Goal: Communication & Community: Answer question/provide support

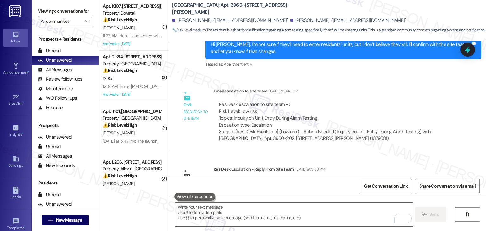
scroll to position [1561, 0]
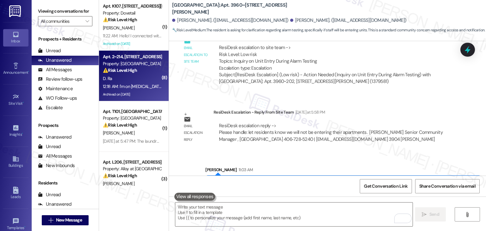
click at [138, 92] on div "Archived on [DATE]" at bounding box center [132, 94] width 60 height 8
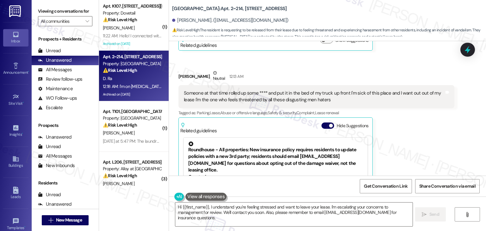
scroll to position [8288, 0]
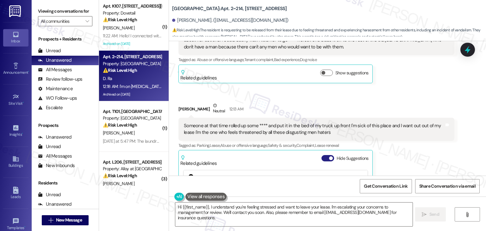
click at [321, 155] on button "Hide Suggestions" at bounding box center [327, 158] width 13 height 6
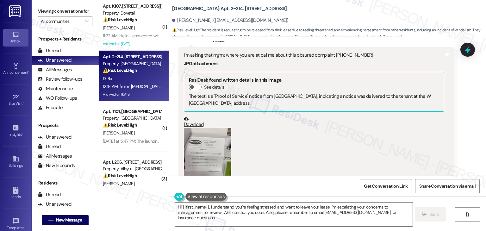
scroll to position [7908, 0]
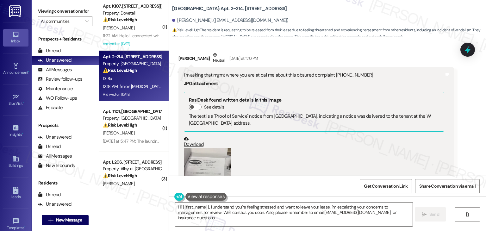
click at [201, 148] on button "Zoom image" at bounding box center [207, 179] width 47 height 63
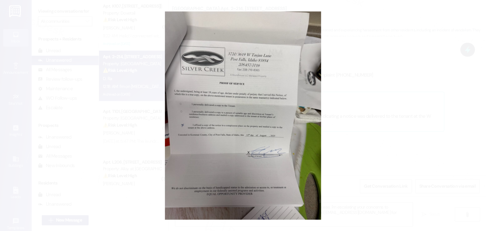
click at [220, 132] on button "Unzoom image" at bounding box center [243, 115] width 486 height 231
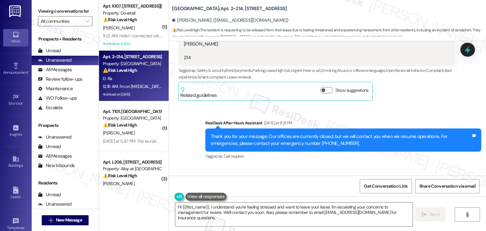
scroll to position [7687, 0]
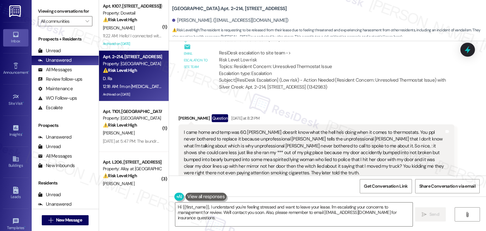
scroll to position [7371, 0]
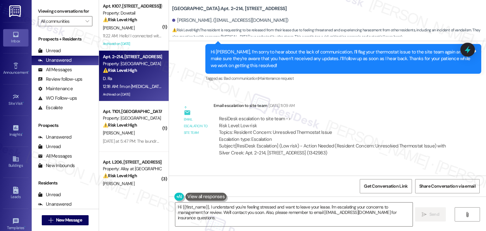
scroll to position [7402, 0]
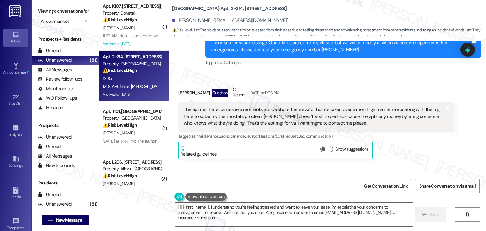
scroll to position [7782, 0]
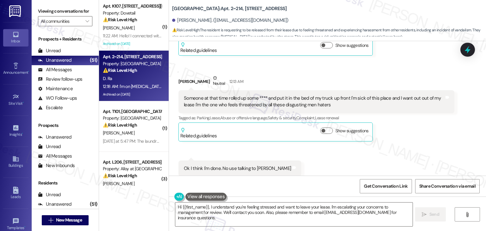
scroll to position [8322, 0]
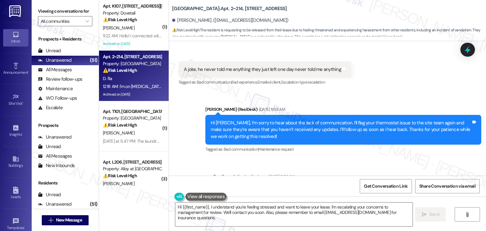
scroll to position [7310, 0]
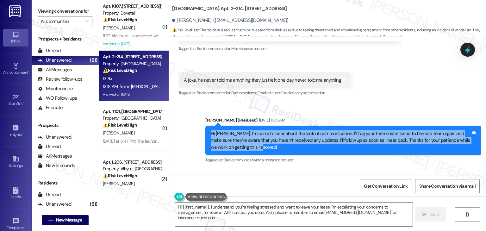
drag, startPoint x: 256, startPoint y: 75, endPoint x: 201, endPoint y: 60, distance: 55.9
click at [205, 126] on div "Hi Daniel, I’m sorry to hear about the lack of communication. I’ll flag your th…" at bounding box center [343, 141] width 276 height 30
copy div "Hi Daniel, I’m sorry to hear about the lack of communication. I’ll flag your th…"
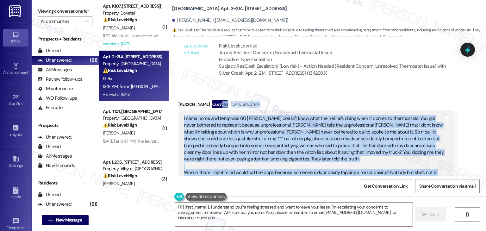
scroll to position [7454, 0]
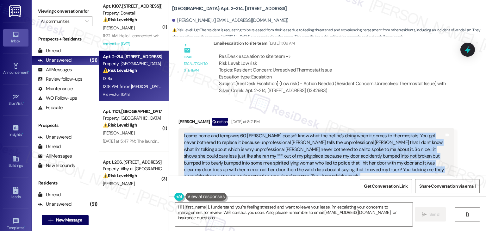
drag, startPoint x: 393, startPoint y: 141, endPoint x: 179, endPoint y: 67, distance: 226.6
click at [183, 133] on div "I came home and temp was 60. John doesn't know what the hell he's doing when it…" at bounding box center [314, 214] width 262 height 163
copy div "I came home and temp was 60. John doesn't know what the hell he's doing when it…"
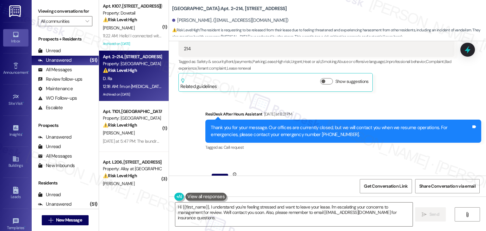
scroll to position [7707, 0]
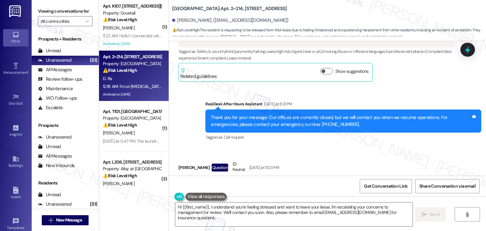
drag, startPoint x: 332, startPoint y: 120, endPoint x: 181, endPoint y: 107, distance: 152.1
click at [184, 181] on div "The apt mgr here can issue a moments notice about the elevator but it's taken o…" at bounding box center [314, 191] width 260 height 20
copy div "The apt mgr here can issue a moments notice about the elevator but it's taken o…"
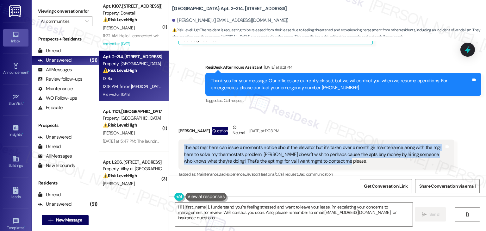
scroll to position [7802, 0]
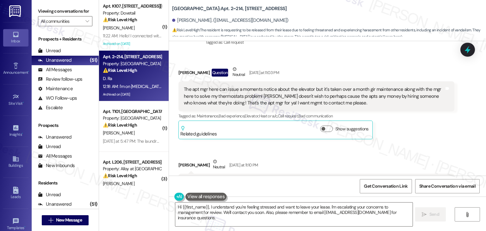
click at [285, 178] on div "I'm asking that mgmt where you are at call me about this obsured complaint 208 …" at bounding box center [314, 181] width 260 height 7
copy div "I'm asking that mgmt where you are at call me about this obsured complaint 208 …"
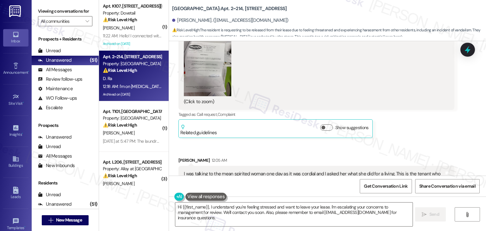
scroll to position [8055, 0]
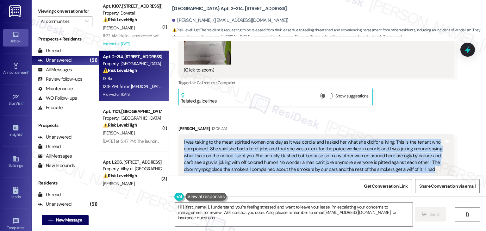
drag, startPoint x: 408, startPoint y: 87, endPoint x: 180, endPoint y: 64, distance: 229.2
click at [184, 139] on div "I was talking to the mean spirited woman one day as it was cordial and I asked …" at bounding box center [314, 159] width 260 height 41
copy div "I was talking to the mean spirited woman one day as it was cordial and I asked …"
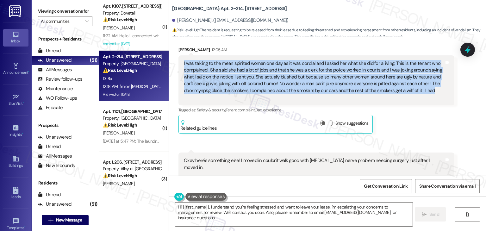
scroll to position [8150, 0]
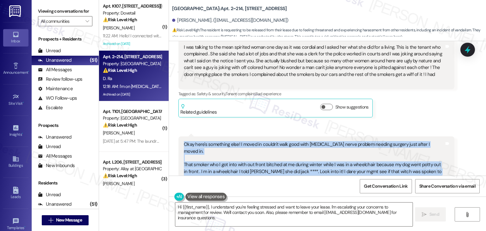
drag, startPoint x: 293, startPoint y: 101, endPoint x: 179, endPoint y: 65, distance: 118.8
click at [183, 141] on div "Okay here's something else! I moved in couldn't walk good with sciatica nerve p…" at bounding box center [314, 164] width 262 height 47
copy div "Okay here's something else! I moved in couldn't walk good with sciatica nerve p…"
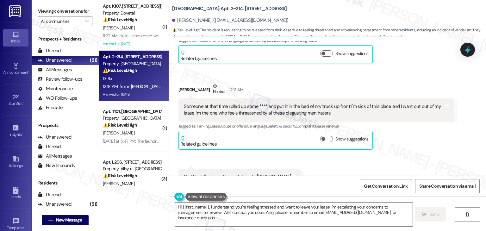
scroll to position [8308, 0]
click at [215, 173] on div "Ok I think I'm done. No use talking to Haley" at bounding box center [237, 176] width 107 height 7
copy div "Ok I think I'm done. No use talking to Haley Tags and notes"
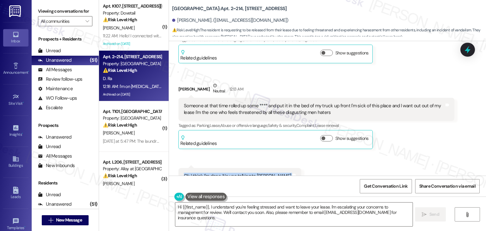
scroll to position [8322, 0]
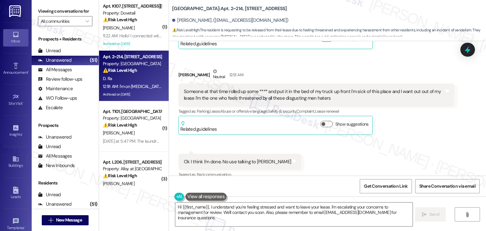
click at [399, 203] on div "I'm on dialysis I'm fragil and when stuff like this snowballs I can only take s…" at bounding box center [314, 216] width 260 height 27
copy div "I'm on dialysis I'm fragil and when stuff like this snowballs I can only take s…"
click at [317, 210] on textarea "Hi {{first_name}}, I understand you're feeling stressed and want to leave your …" at bounding box center [293, 214] width 237 height 24
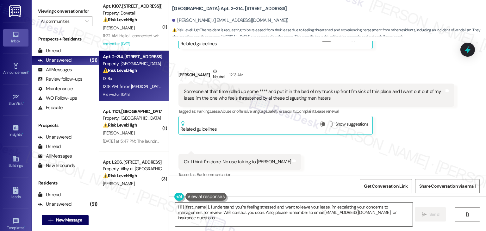
click at [317, 210] on textarea "Hi {{first_name}}, I understand you're feeling stressed and want to leave your …" at bounding box center [293, 214] width 237 height 24
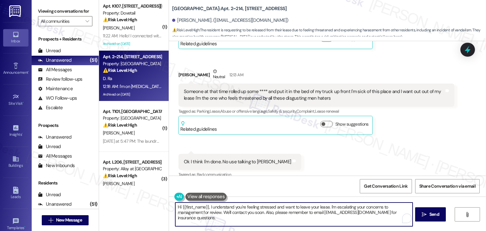
click at [317, 210] on textarea "Hi {{first_name}}, I understand you're feeling stressed and want to leave your …" at bounding box center [293, 214] width 237 height 24
paste textarea "Daniel, I’m sorry to hear how upsetting this situation has been for you. I’ve f…"
click at [358, 218] on textarea "Hi Daniel, I’m sorry to hear how upsetting this situation has been for you. I’v…" at bounding box center [293, 214] width 237 height 24
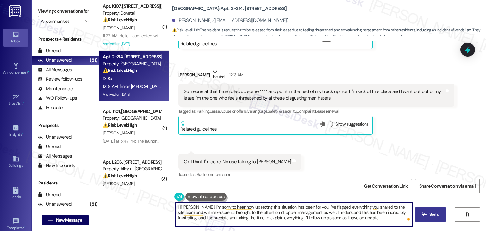
type textarea "Hi Daniel, I’m sorry to hear how upsetting this situation has been for you. I’v…"
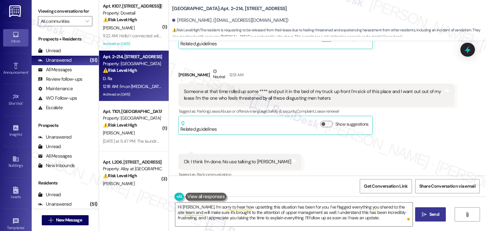
click at [438, 216] on span "Send" at bounding box center [434, 214] width 10 height 7
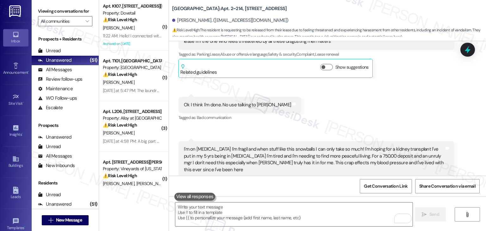
scroll to position [8380, 0]
click at [465, 49] on icon at bounding box center [467, 49] width 11 height 11
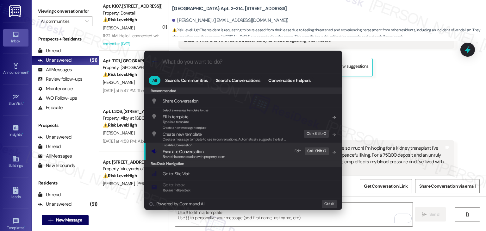
click at [199, 152] on span "Escalate Conversation" at bounding box center [183, 152] width 41 height 6
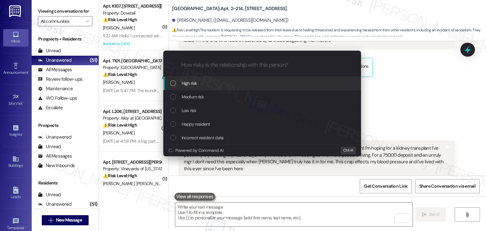
click at [173, 81] on div "List of options" at bounding box center [173, 83] width 6 height 6
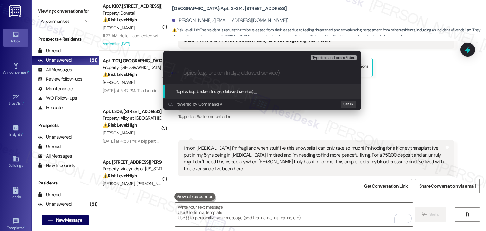
paste input "Resident Escalation – Thermostat Issue, Communication Concerns, and Request for…"
drag, startPoint x: 231, startPoint y: 75, endPoint x: 164, endPoint y: 74, distance: 67.4
click at [164, 74] on div ".cls-1{fill:#0a055f;}.cls-2{fill:#0cc4c4;} resideskLogoBlueOrange Resident Esca…" at bounding box center [262, 73] width 198 height 22
click at [215, 76] on input "Resident Escalation – Thermostat Issue, Communication Concerns, and Request for…" at bounding box center [264, 73] width 167 height 7
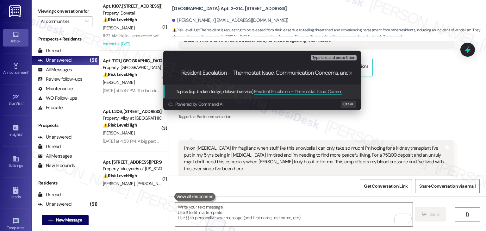
click at [216, 73] on input "Resident Escalation – Thermostat Issue, Communication Concerns, and Request for…" at bounding box center [264, 73] width 167 height 7
type input "Resident Concerns – Thermostat Issue, Communication Concerns, and Request for M…"
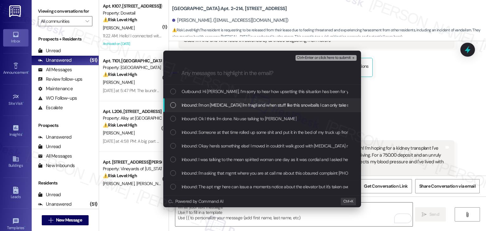
click at [175, 105] on div "List of options" at bounding box center [173, 105] width 6 height 6
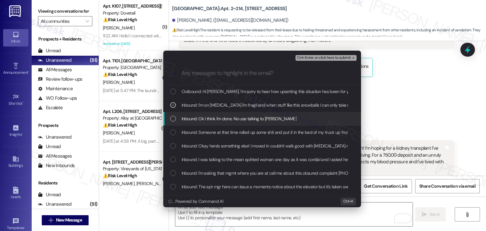
click at [174, 120] on div "List of options" at bounding box center [173, 119] width 6 height 6
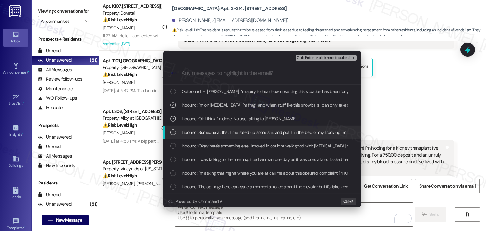
click at [172, 130] on div "List of options" at bounding box center [173, 132] width 6 height 6
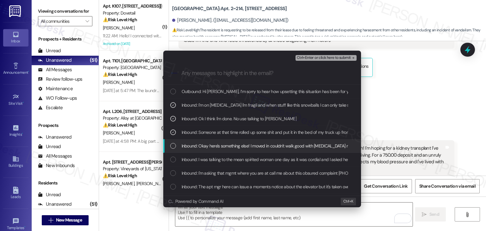
click at [173, 146] on div "List of options" at bounding box center [173, 146] width 6 height 6
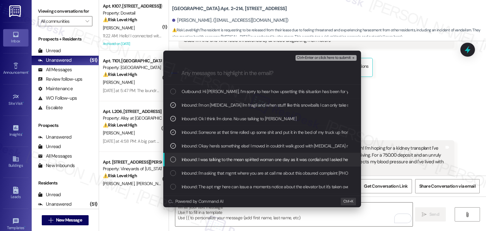
click at [173, 158] on div "List of options" at bounding box center [173, 160] width 6 height 6
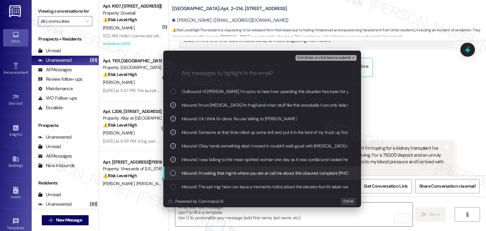
click at [172, 171] on div "List of options" at bounding box center [173, 173] width 6 height 6
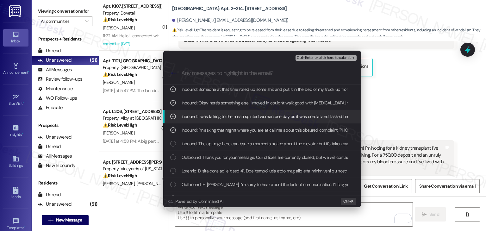
scroll to position [63, 0]
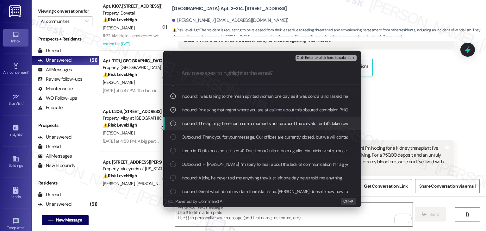
click at [173, 125] on div "List of options" at bounding box center [173, 123] width 6 height 6
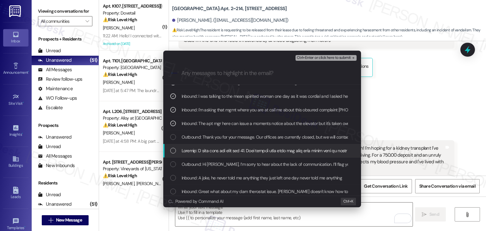
click at [171, 147] on div "List of options" at bounding box center [262, 150] width 185 height 7
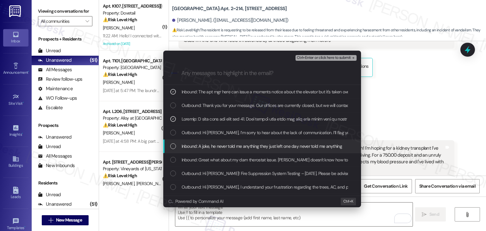
click at [171, 146] on div "List of options" at bounding box center [173, 146] width 6 height 6
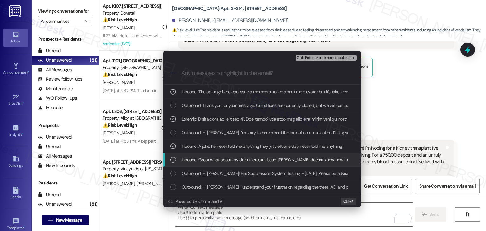
click at [174, 162] on div "List of options" at bounding box center [173, 160] width 6 height 6
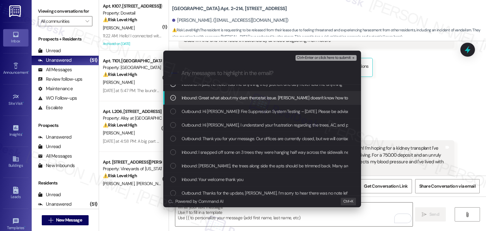
scroll to position [158, 0]
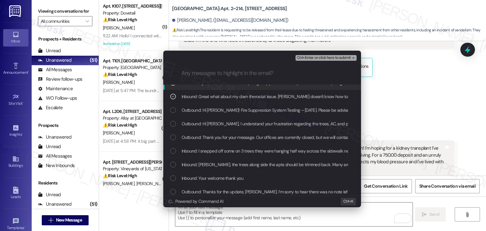
click at [318, 56] on span "Ctrl+Enter or click here to submit" at bounding box center [324, 58] width 54 height 4
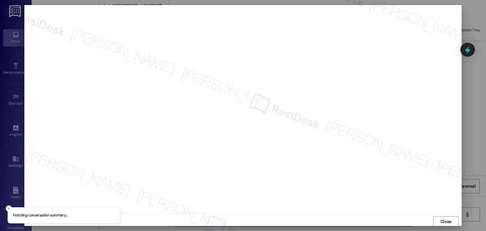
scroll to position [0, 0]
click at [452, 219] on button "Close" at bounding box center [445, 221] width 25 height 10
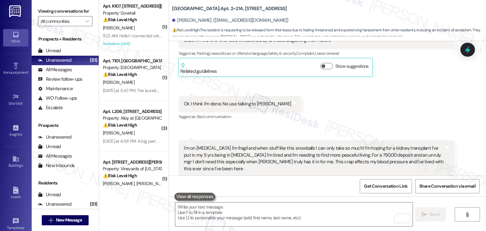
click at [471, 52] on icon at bounding box center [467, 49] width 11 height 11
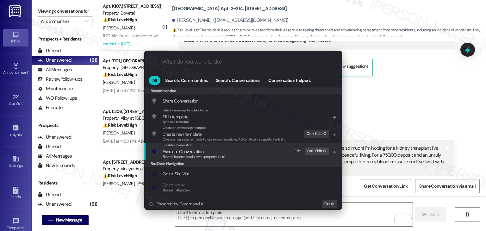
click at [199, 153] on span "Escalate Conversation" at bounding box center [183, 152] width 41 height 6
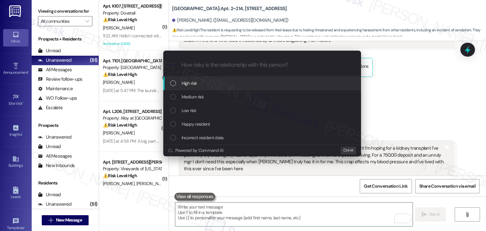
click at [175, 84] on div "List of options" at bounding box center [173, 83] width 6 height 6
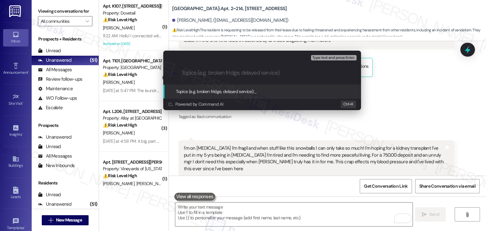
paste input "Resident Concerns – Thermostat Issue, Communication Concerns, and Request for M…"
type input "Resident Concerns – Thermostat Issue, Communication Concerns, and Request for M…"
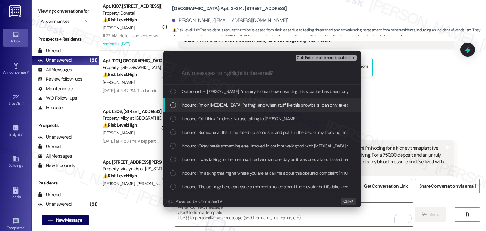
click at [172, 106] on div "List of options" at bounding box center [173, 105] width 6 height 6
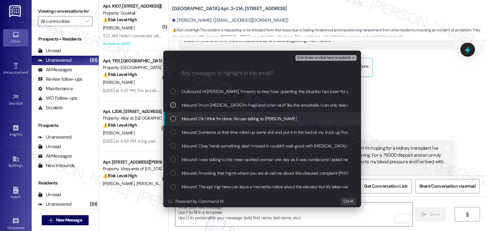
click at [173, 116] on div "List of options" at bounding box center [173, 119] width 6 height 6
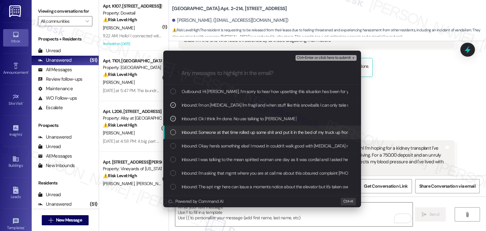
click at [172, 129] on div "List of options" at bounding box center [173, 132] width 6 height 6
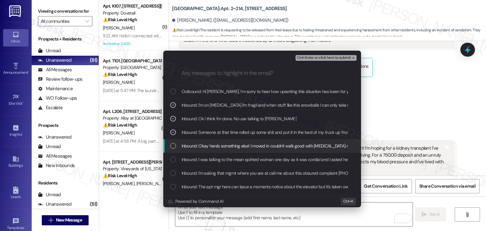
click at [172, 144] on div "List of options" at bounding box center [173, 146] width 6 height 6
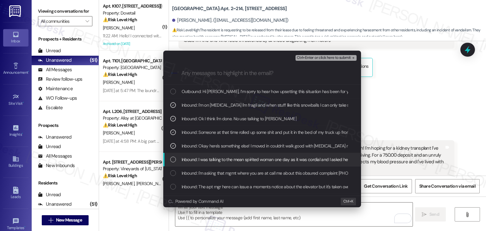
click at [172, 158] on div "List of options" at bounding box center [173, 160] width 6 height 6
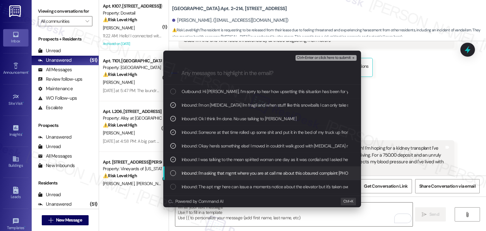
click at [175, 171] on div "List of options" at bounding box center [173, 173] width 6 height 6
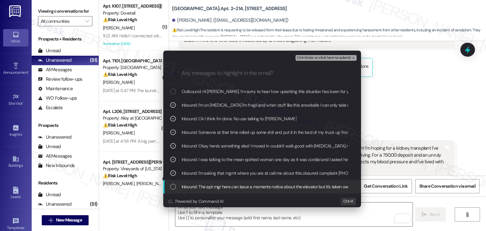
click at [175, 185] on div "List of options" at bounding box center [173, 187] width 6 height 6
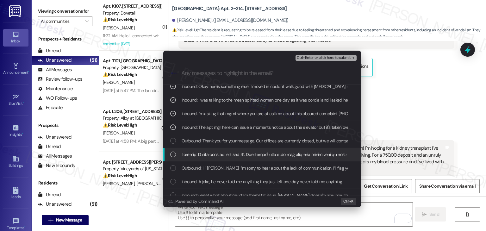
scroll to position [63, 0]
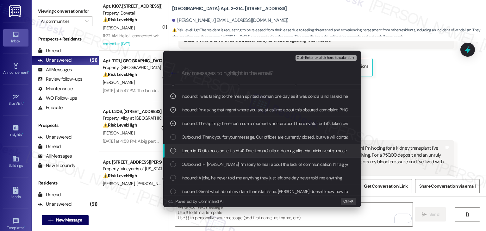
click at [172, 151] on div "List of options" at bounding box center [173, 151] width 6 height 6
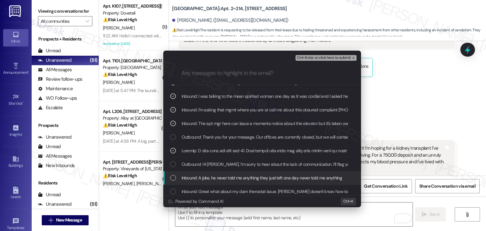
click at [170, 175] on div "List of options" at bounding box center [173, 178] width 6 height 6
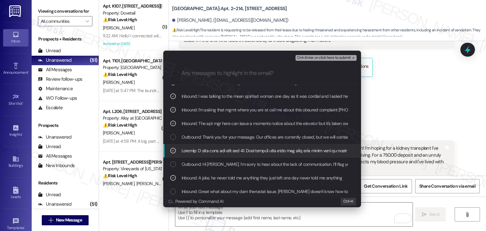
scroll to position [95, 0]
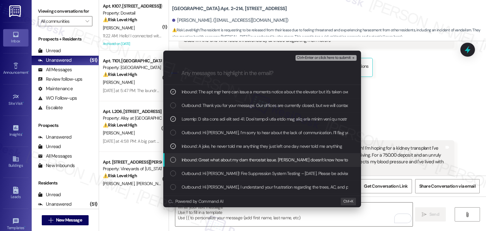
click at [173, 160] on div "List of options" at bounding box center [173, 160] width 6 height 6
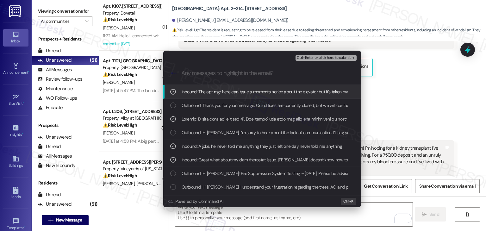
click at [312, 56] on span "Ctrl+Enter or click here to submit" at bounding box center [324, 58] width 54 height 4
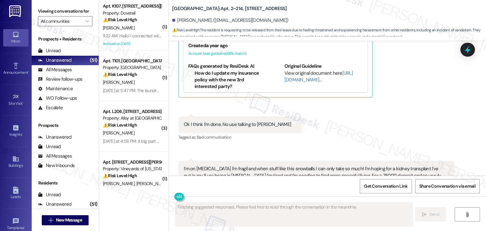
scroll to position [8481, 0]
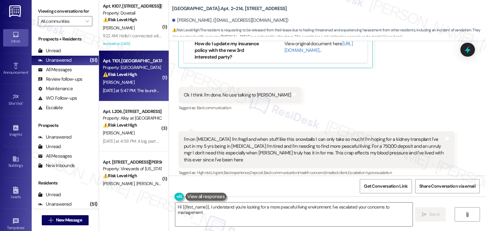
type textarea "Hi {{first_name}}, I understand you're looking for a more peaceful living envir…"
click at [129, 86] on div "J. Lee" at bounding box center [132, 82] width 60 height 8
type textarea "Fetching suggested responses. Please feel free to read through the conversation…"
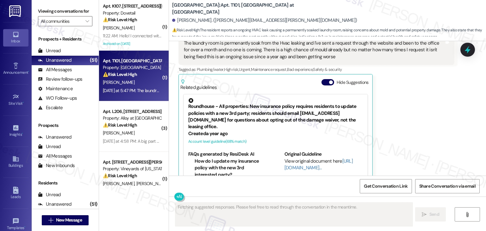
scroll to position [1432, 0]
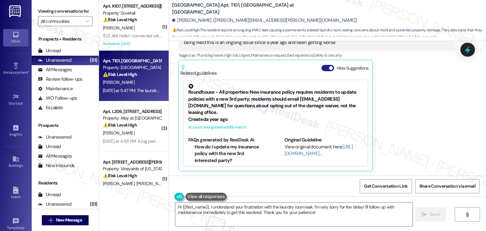
click at [322, 70] on button "Hide Suggestions" at bounding box center [327, 68] width 13 height 6
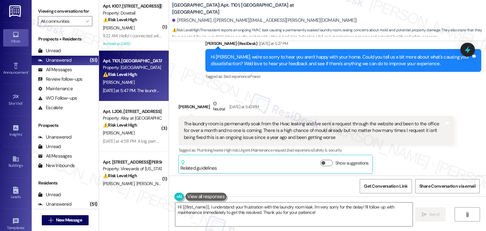
scroll to position [1340, 0]
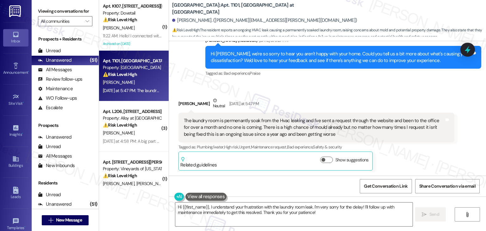
click at [316, 62] on div "Hi Joshua, we're so sorry to hear you aren't happy with your home. Could you te…" at bounding box center [341, 58] width 260 height 14
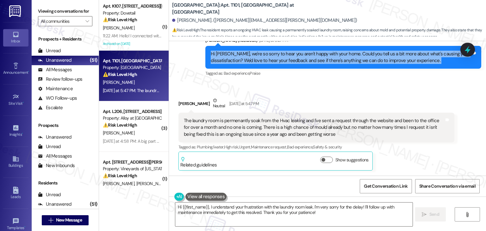
click at [316, 62] on div "Hi Joshua, we're so sorry to hear you aren't happy with your home. Could you te…" at bounding box center [341, 58] width 260 height 14
copy div "Hi Joshua, we're so sorry to hear you aren't happy with your home. Could you te…"
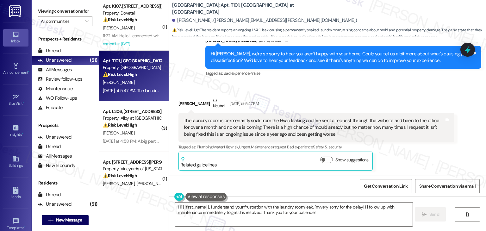
click at [211, 128] on div "The laundry room is permenantly soak from the Hvac leaking and I've sent a requ…" at bounding box center [314, 127] width 260 height 20
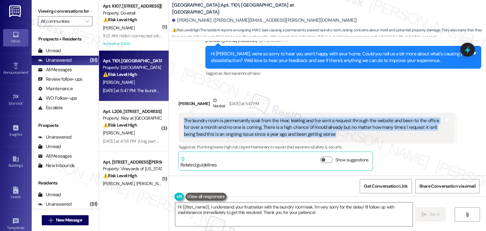
click at [211, 128] on div "The laundry room is permenantly soak from the Hvac leaking and I've sent a requ…" at bounding box center [314, 127] width 260 height 20
copy div "The laundry room is permenantly soak from the Hvac leaking and I've sent a requ…"
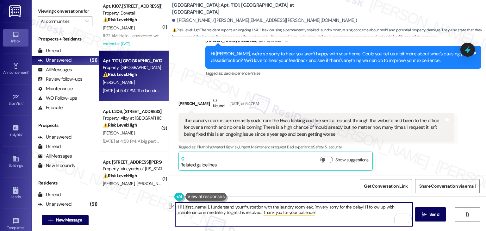
drag, startPoint x: 310, startPoint y: 208, endPoint x: 269, endPoint y: 207, distance: 41.8
click at [269, 207] on textarea "Hi {{first_name}}, I understand your frustration with the laundry room leak. I'…" at bounding box center [293, 214] width 237 height 24
click at [328, 213] on textarea "Hi {{first_name}}, I understand your frustration with the laundry room leak. I'…" at bounding box center [293, 214] width 237 height 24
click at [280, 213] on textarea "Hi {{first_name}}, I understand your frustration with the laundry room leak. I'…" at bounding box center [293, 214] width 237 height 24
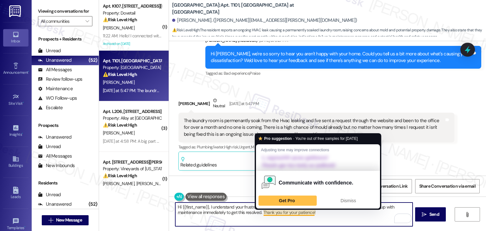
click at [280, 213] on textarea "Hi {{first_name}}, I understand your frustration with the laundry room leak. I'…" at bounding box center [293, 214] width 237 height 24
paste textarea "Joshua, I’m sorry to hear about the ongoing leak in the laundry room. Just to c…"
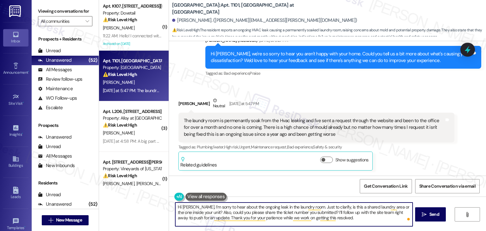
type textarea "Hi Joshua, I’m sorry to hear about the ongoing leak in the laundry room. Just t…"
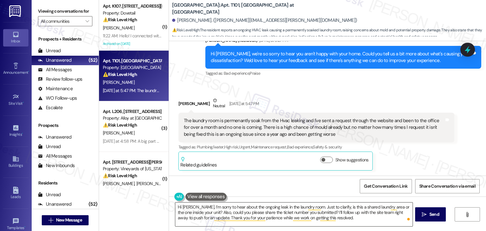
click at [313, 213] on textarea "Hi Joshua, I’m sorry to hear about the ongoing leak in the laundry room. Just t…" at bounding box center [293, 214] width 237 height 24
click at [431, 218] on button " Send" at bounding box center [430, 214] width 31 height 14
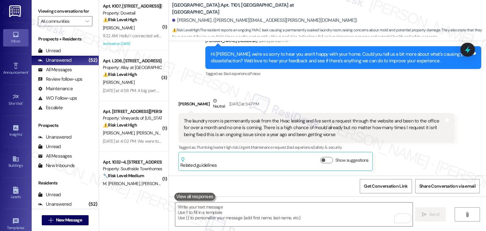
scroll to position [1398, 0]
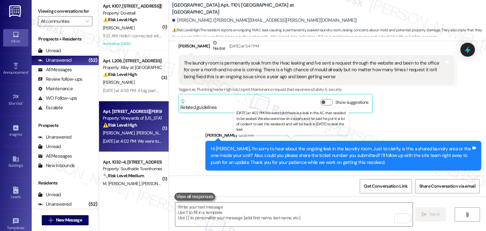
click at [128, 143] on div "Yesterday at 4:02 PM: We were told there is a leak in the AC that needed to be …" at bounding box center [296, 141] width 386 height 6
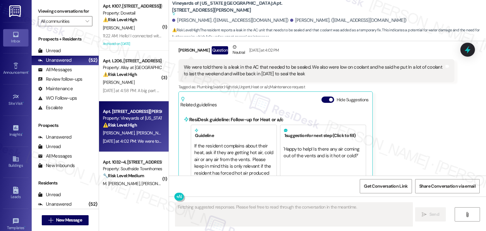
scroll to position [1444, 0]
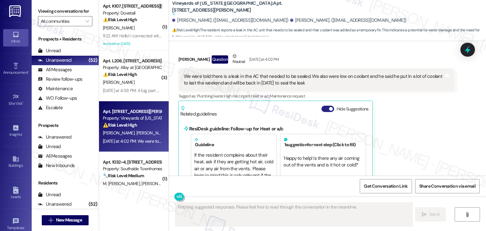
click at [323, 106] on button "Hide Suggestions" at bounding box center [327, 109] width 13 height 6
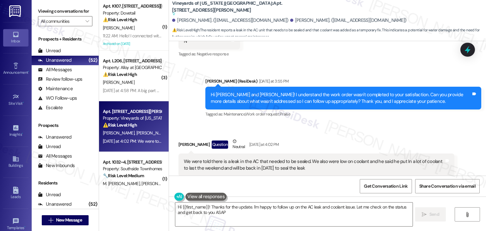
type textarea "Hi {{first_name}}! Thanks for the update. I'm happy to follow up on the AC leak…"
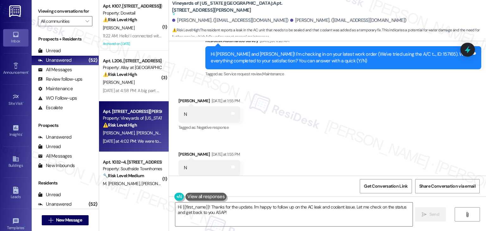
scroll to position [1170, 0]
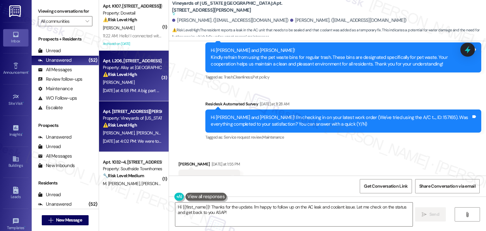
click at [130, 87] on div "Yesterday at 4:58 PM: A big part of the problem is that the AC unit is only goo…" at bounding box center [132, 91] width 60 height 8
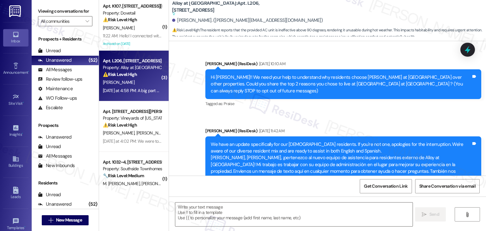
scroll to position [13452, 0]
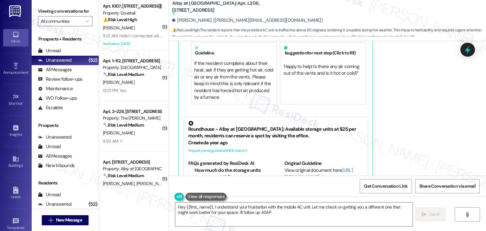
type textarea "Hey {{first_name}}, I understand your frustration with the mobile AC unit. Let …"
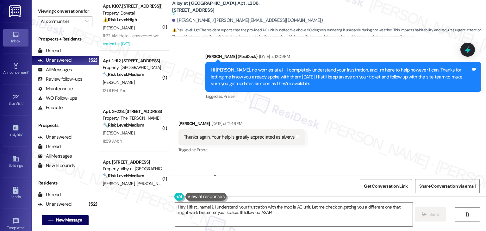
scroll to position [13230, 0]
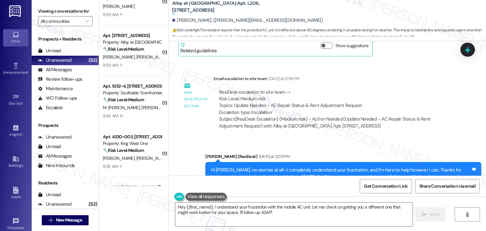
scroll to position [13082, 0]
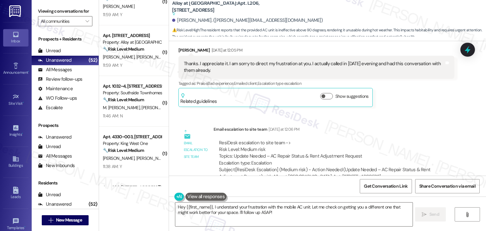
click at [317, 217] on div "Hi Brandon, no worries at all—I completely understand your frustration, and I’m…" at bounding box center [341, 227] width 260 height 20
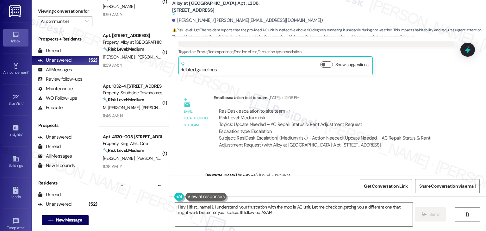
scroll to position [13177, 0]
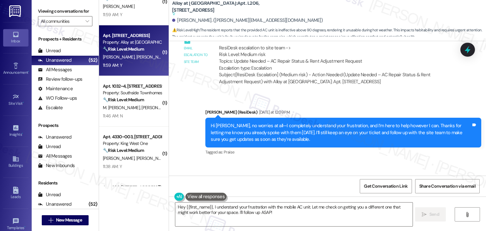
click at [144, 64] on div "11:59 AM: Y 11:59 AM: Y" at bounding box center [132, 65] width 60 height 8
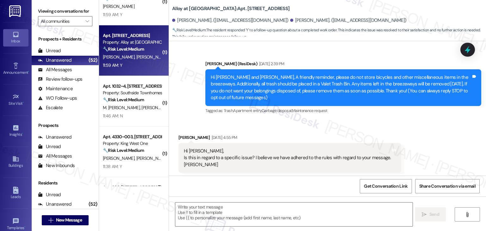
scroll to position [2123, 0]
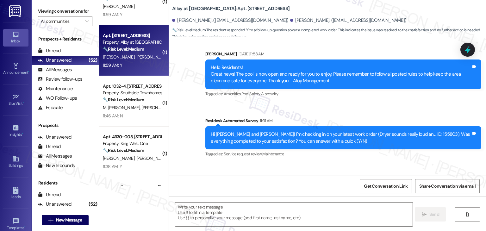
type textarea "Fetching suggested responses. Please feel free to read through the conversation…"
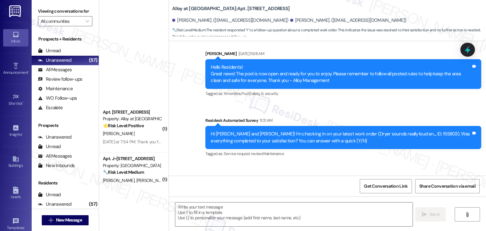
scroll to position [2344, 0]
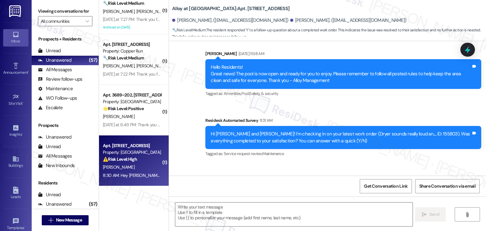
click at [122, 181] on div "Apt. B112, 508 Bldg B E 50th St Property: Mallard Pointe ⚠️ Risk Level: High Th…" at bounding box center [134, 160] width 70 height 51
type textarea "Fetching suggested responses. Please feel free to read through the conversation…"
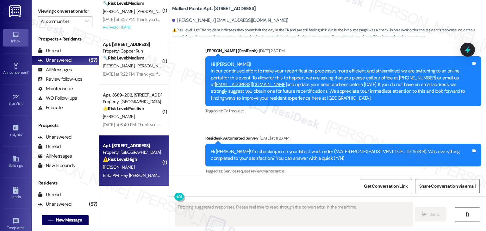
scroll to position [1428, 0]
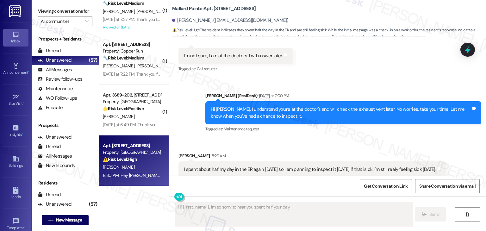
click at [285, 148] on div "Received via SMS Nancy Caparella 8:29 AM I spent about half my day in the ER ag…" at bounding box center [312, 165] width 277 height 34
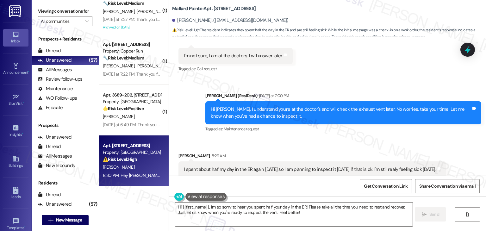
click at [285, 148] on div "Received via SMS Nancy Caparella 8:29 AM I spent about half my day in the ER ag…" at bounding box center [312, 165] width 277 height 34
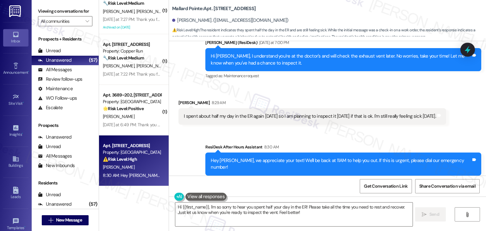
scroll to position [1482, 0]
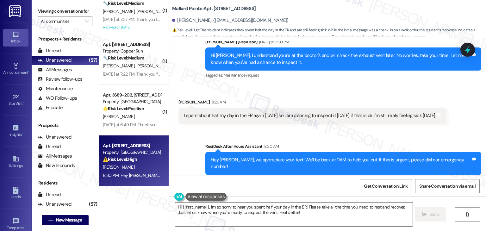
click at [250, 54] on div "Hi Nancy, I understand you're at the doctor's and will check the exhaust vent l…" at bounding box center [341, 59] width 260 height 14
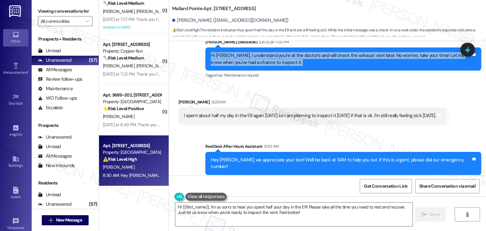
click at [250, 54] on div "Hi Nancy, I understand you're at the doctor's and will check the exhaust vent l…" at bounding box center [341, 59] width 260 height 14
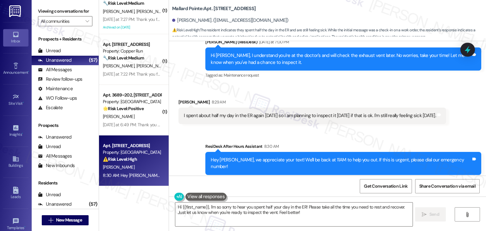
click at [244, 113] on div "I spent about half my day in the ER again yesterday so I am planning to inspect…" at bounding box center [312, 116] width 268 height 16
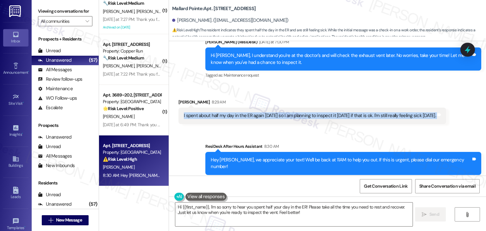
click at [244, 113] on div "I spent about half my day in the ER again yesterday so I am planning to inspect…" at bounding box center [312, 116] width 268 height 16
click at [270, 213] on textarea "Hi {{first_name}}, I'm so sorry to hear you spent half your day in the ER! Plea…" at bounding box center [293, 214] width 237 height 24
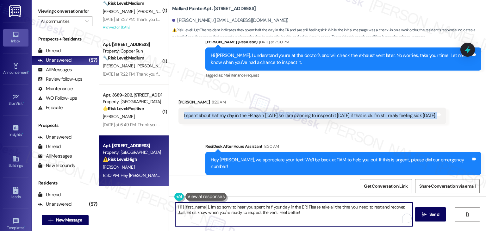
click at [270, 213] on textarea "Hi {{first_name}}, I'm so sorry to hear you spent half your day in the ER! Plea…" at bounding box center [293, 214] width 237 height 24
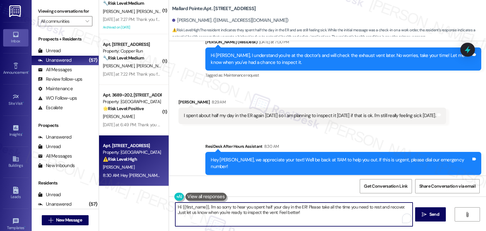
paste textarea "Nancy, I’m so sorry to hear you were in the ER again and that you're still feel…"
type textarea "Hi Nancy, I’m so sorry to hear you were in the ER again and that you're still f…"
click at [429, 217] on span "Send" at bounding box center [434, 214] width 10 height 7
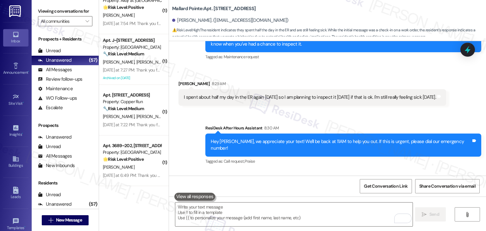
scroll to position [1533, 0]
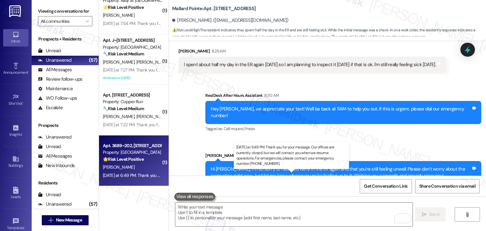
click at [129, 176] on div "Yesterday at 6:49 PM: Thank you for your message. Our offices are currently clo…" at bounding box center [297, 175] width 388 height 6
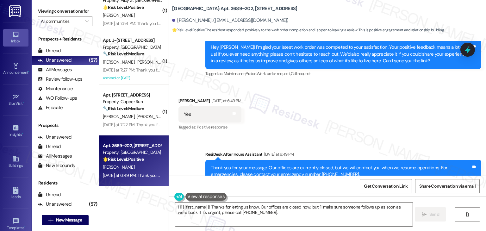
scroll to position [1457, 0]
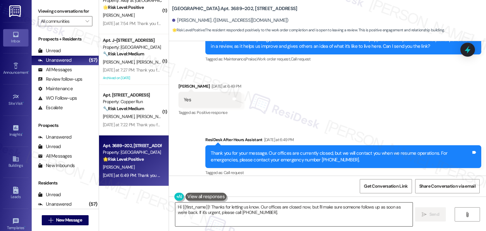
click at [225, 212] on textarea "Hi {{first_name}}! Thanks for letting us know. Our offices are closed now, but …" at bounding box center [293, 214] width 237 height 24
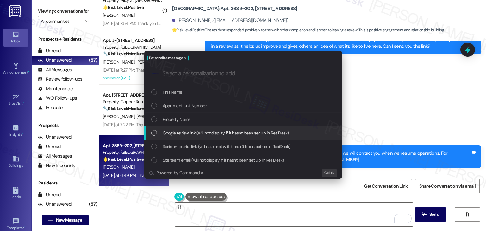
click at [152, 134] on div "List of options" at bounding box center [154, 133] width 6 height 6
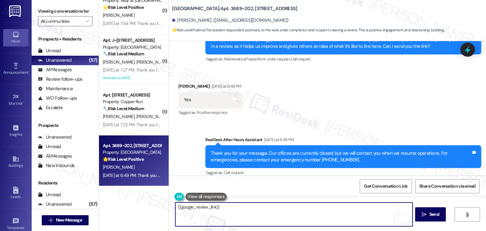
click at [175, 209] on textarea "{{google_review_link}}" at bounding box center [293, 214] width 237 height 24
paste textarea "Great, {{first_name}}! I'm happy to provide the review link. We appreciate you …"
paste textarea "Here’s the link to the review page:"
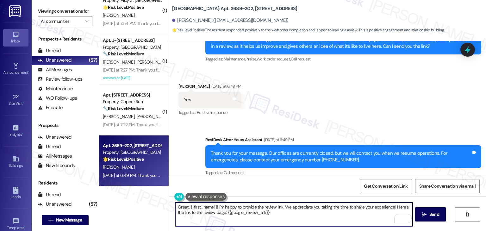
click at [392, 207] on textarea "Great, {{first_name}}! I'm happy to provide the review link. We appreciate you …" at bounding box center [293, 214] width 237 height 24
click at [306, 215] on textarea "Great, {{first_name}}! I'm happy to provide the review link. We appreciate you …" at bounding box center [293, 214] width 237 height 24
type textarea "Great, {{first_name}}! I'm happy to provide the review link. We appreciate you …"
click at [432, 215] on span "Send" at bounding box center [434, 214] width 10 height 7
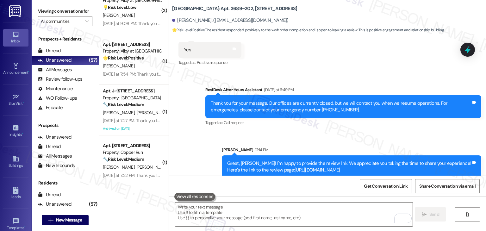
scroll to position [1508, 0]
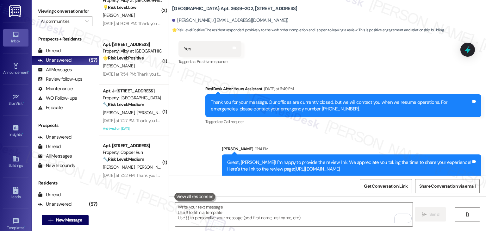
click at [336, 71] on div "Sent via SMS ResiDesk After Hours Assistant Yesterday at 6:49 PM Thank you for …" at bounding box center [327, 126] width 317 height 111
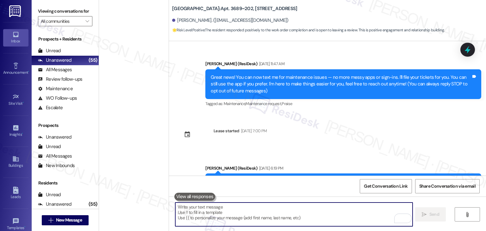
click at [230, 212] on textarea "To enrich screen reader interactions, please activate Accessibility in Grammarl…" at bounding box center [293, 214] width 237 height 24
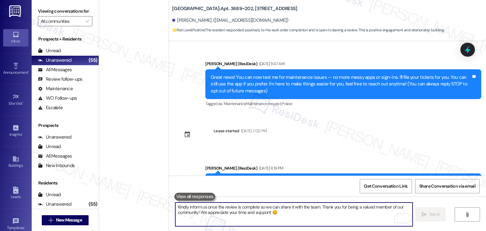
scroll to position [1508, 0]
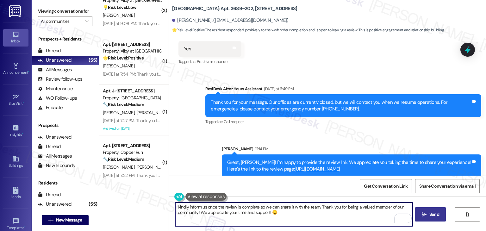
type textarea "Kindly inform us once the review is complete so we can share it with the team. …"
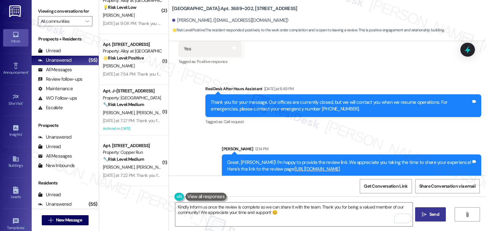
click at [432, 216] on span "Send" at bounding box center [434, 214] width 10 height 7
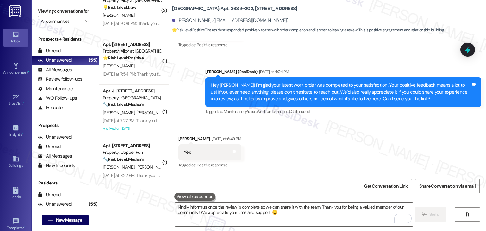
scroll to position [1396, 0]
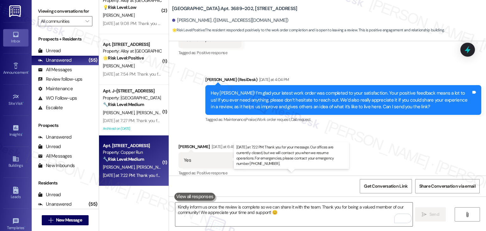
click at [131, 175] on div "[DATE] at 7:22 PM: Thank you for your message. Our offices are currently closed…" at bounding box center [296, 175] width 387 height 6
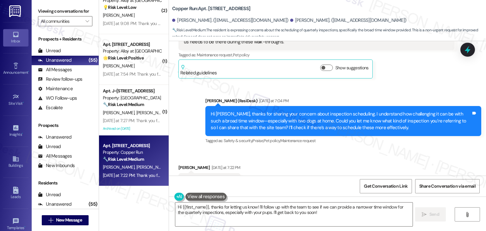
scroll to position [260, 0]
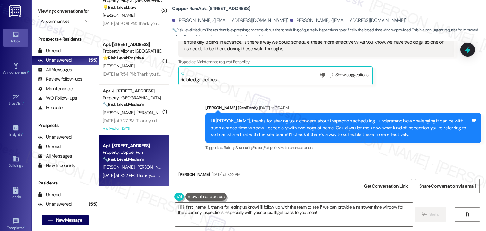
click at [288, 128] on div "Hi [PERSON_NAME], thanks for sharing your concern about inspection scheduling. …" at bounding box center [341, 128] width 260 height 20
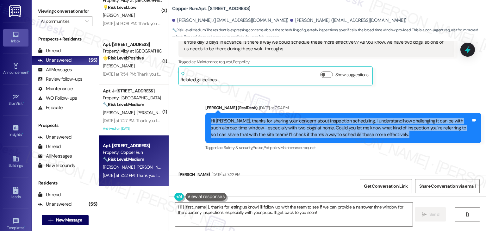
click at [288, 128] on div "Hi [PERSON_NAME], thanks for sharing your concern about inspection scheduling. …" at bounding box center [341, 128] width 260 height 20
copy div "Hi [PERSON_NAME], thanks for sharing your concern about inspection scheduling. …"
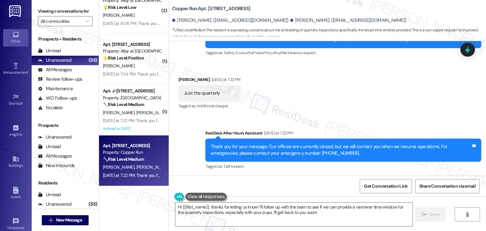
click at [185, 94] on div "Just the quarterly" at bounding box center [202, 93] width 36 height 7
copy div "Just the quarterly Tags and notes"
click at [276, 207] on textarea "Hi {{first_name}}, thanks for letting us know! I'll follow up with the team to …" at bounding box center [293, 214] width 237 height 24
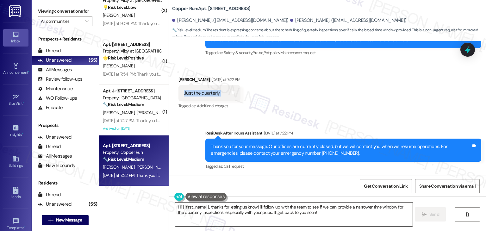
click at [276, 207] on textarea "Hi {{first_name}}, thanks for letting us know! I'll follow up with the team to …" at bounding box center [293, 214] width 237 height 24
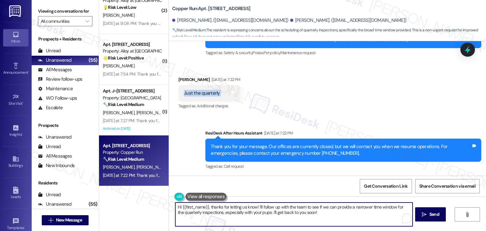
click at [276, 207] on textarea "Hi {{first_name}}, thanks for letting us know! I'll follow up with the team to …" at bounding box center [293, 214] width 237 height 24
paste textarea "Thanks, [PERSON_NAME]! I’ll let the site team know it’s for the quarterly inspe…"
type textarea "Thanks, [PERSON_NAME]! I’ll let the site team know it’s for the quarterly inspe…"
click at [426, 214] on icon "" at bounding box center [424, 214] width 5 height 5
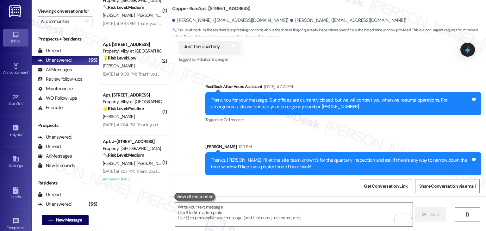
scroll to position [405, 0]
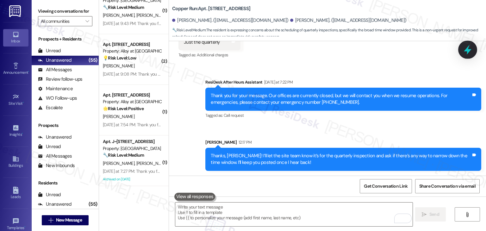
click at [469, 48] on icon at bounding box center [467, 49] width 11 height 11
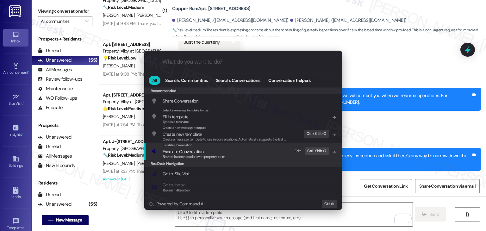
click at [211, 153] on span "Escalate Conversation" at bounding box center [194, 151] width 63 height 7
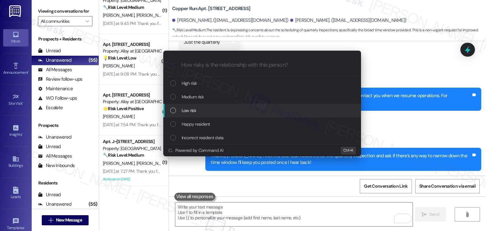
click at [174, 112] on div "List of options" at bounding box center [173, 111] width 6 height 6
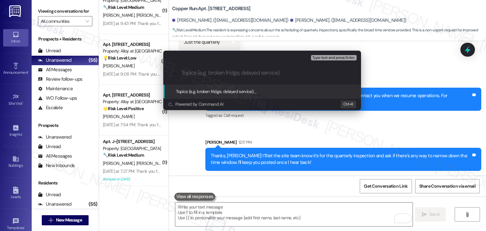
paste input "Resident Concern – Request to Narrow Quarterly Inspection Time Window"
type input "Resident Concern – Request to Narrow Quarterly Inspection Time Window"
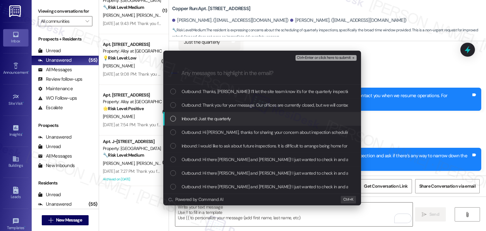
click at [174, 118] on div "List of options" at bounding box center [173, 119] width 6 height 6
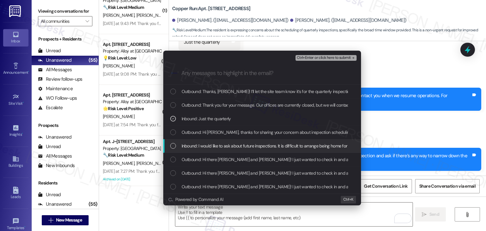
click at [170, 144] on div "List of options" at bounding box center [173, 146] width 6 height 6
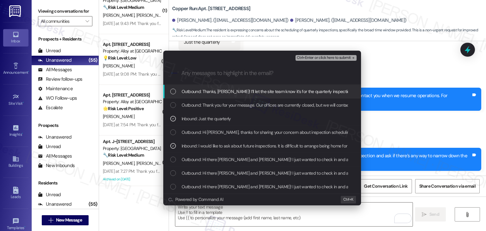
click at [321, 59] on span "Ctrl+Enter or click here to submit" at bounding box center [324, 58] width 54 height 4
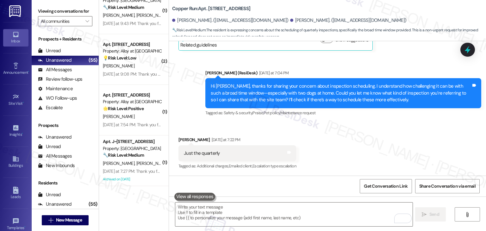
scroll to position [415, 0]
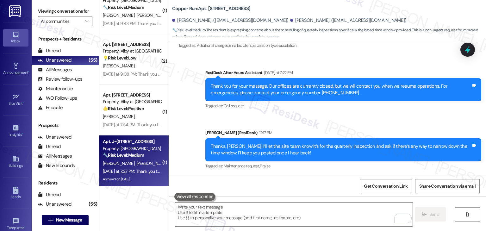
click at [137, 172] on div "[DATE] at 7:27 PM: Thank you for your message. Our offices are currently closed…" at bounding box center [296, 171] width 387 height 6
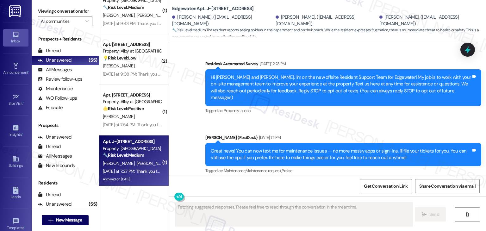
scroll to position [11777, 0]
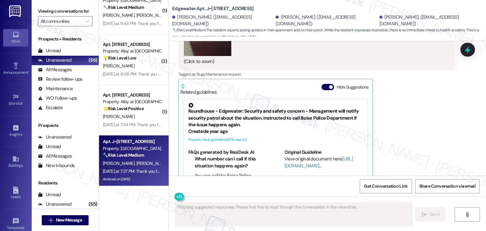
click at [397, 195] on div "Sent via SMS ResiDesk After Hours Assistant [DATE] at 7:27 PM Thank you for you…" at bounding box center [327, 225] width 317 height 60
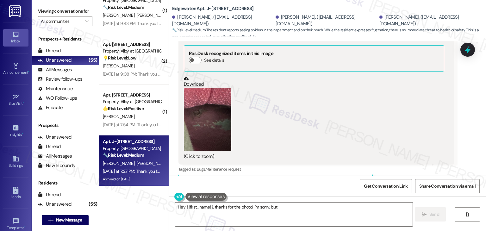
click at [321, 179] on button "Hide Suggestions" at bounding box center [327, 182] width 13 height 6
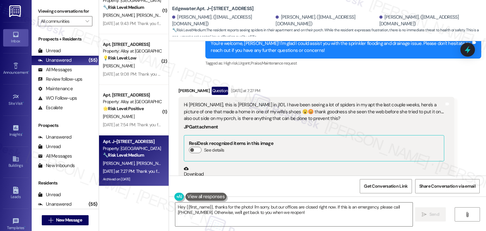
scroll to position [11587, 0]
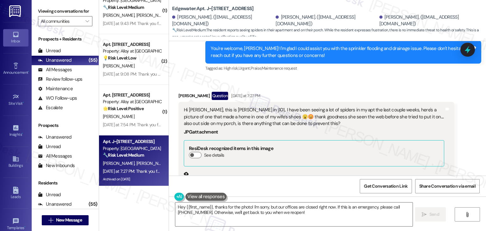
click at [206, 182] on button "Zoom image" at bounding box center [207, 213] width 47 height 63
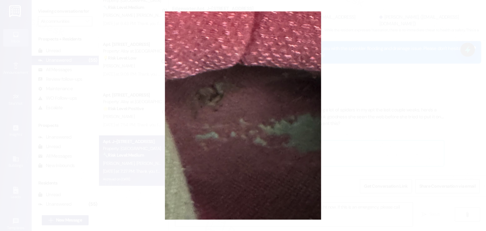
click at [259, 172] on button "Unzoom image" at bounding box center [243, 115] width 486 height 231
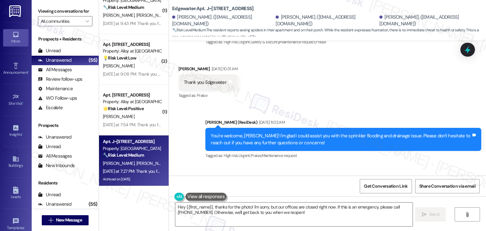
scroll to position [11492, 0]
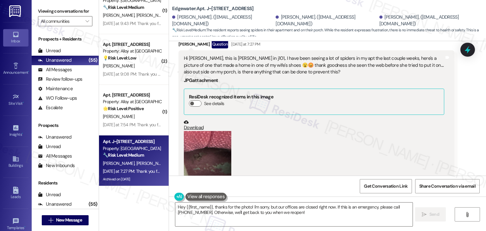
scroll to position [11650, 0]
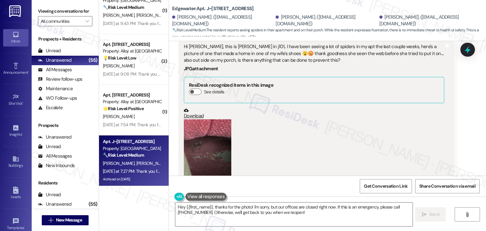
click at [211, 119] on button "Zoom image" at bounding box center [207, 150] width 47 height 63
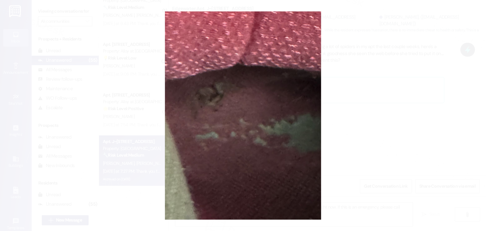
click at [261, 158] on button "Unzoom image" at bounding box center [243, 115] width 486 height 231
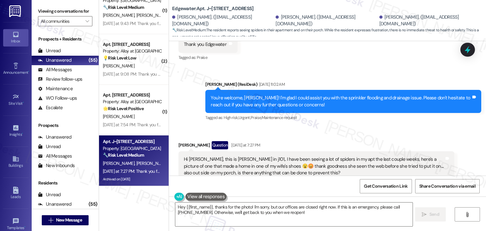
scroll to position [11524, 0]
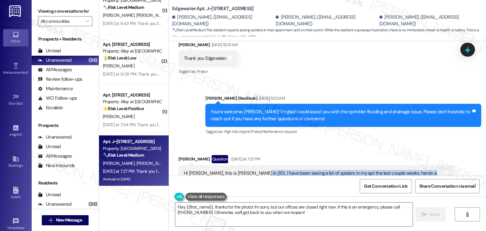
drag, startPoint x: 278, startPoint y: 107, endPoint x: 243, endPoint y: 95, distance: 37.1
click at [243, 170] on div "Hi [PERSON_NAME], this is [PERSON_NAME] in j101,. I have been seeing a lot of s…" at bounding box center [314, 180] width 260 height 20
copy div "I have been seeing a lot of spiders in my apt the last couple weeks, here's a p…"
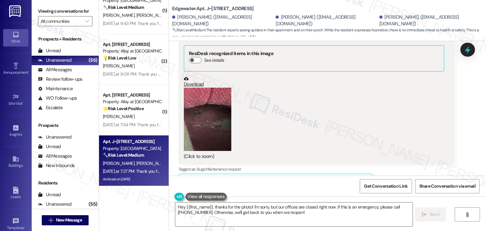
scroll to position [11685, 0]
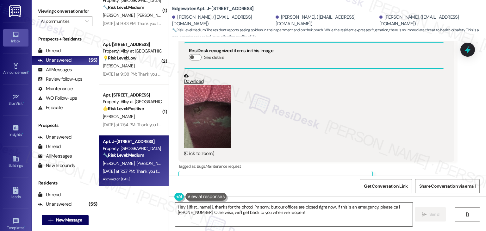
click at [239, 211] on textarea "Hey {{first_name}}, thanks for the photo! I'm sorry, but our offices are closed…" at bounding box center [293, 214] width 237 height 24
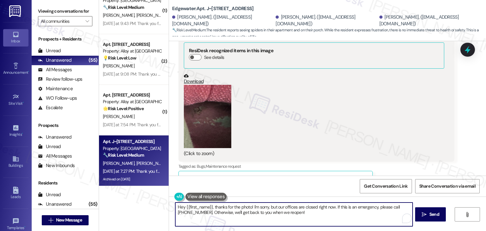
paste textarea "i [PERSON_NAME], thanks for reaching out—and I'm glad your wife noticed the web…"
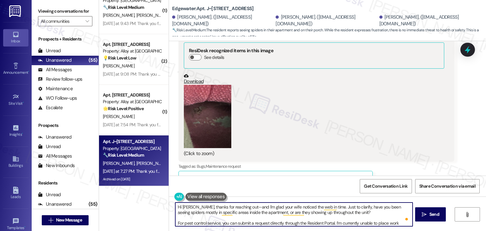
scroll to position [0, 0]
type textarea "Hi [PERSON_NAME], thanks for reaching out—and I'm glad your wife noticed the we…"
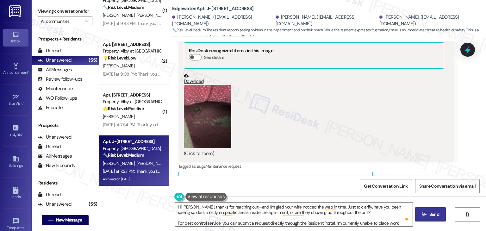
click at [433, 216] on span "Send" at bounding box center [434, 214] width 10 height 7
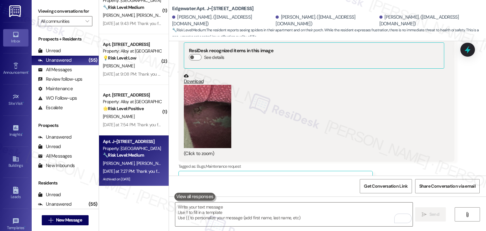
scroll to position [11763, 0]
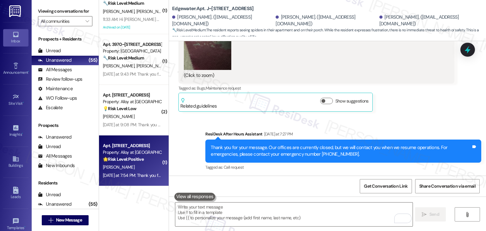
click at [134, 164] on div "[PERSON_NAME]" at bounding box center [132, 167] width 60 height 8
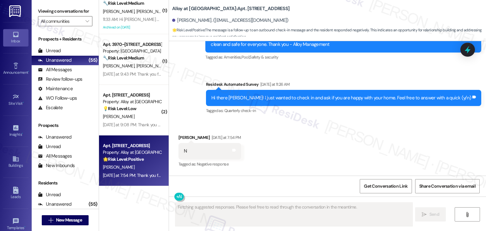
scroll to position [4474, 0]
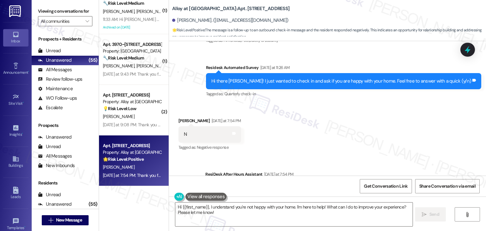
click at [348, 103] on div "Received via SMS [PERSON_NAME] [DATE] at 7:54 PM N Tags and notes Tagged as: Ne…" at bounding box center [327, 129] width 317 height 53
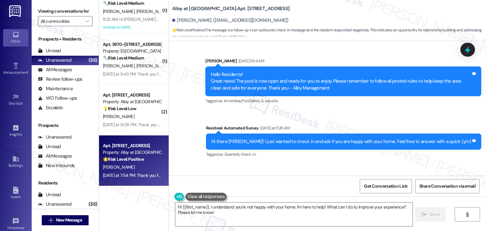
scroll to position [4410, 0]
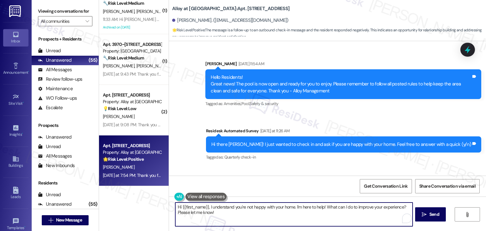
click at [299, 208] on textarea "Hi {{first_name}}, I understand you're not happy with your home. I'm here to he…" at bounding box center [293, 214] width 237 height 24
paste textarea "Could you share a bit more about what's not working for you? We'd love to hear …"
type textarea "Hi {{first_name}}, I understand you're not happy with your home. Could you shar…"
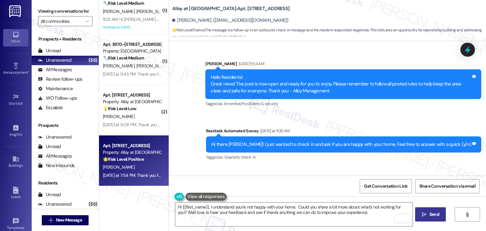
click at [436, 214] on span "Send" at bounding box center [434, 214] width 10 height 7
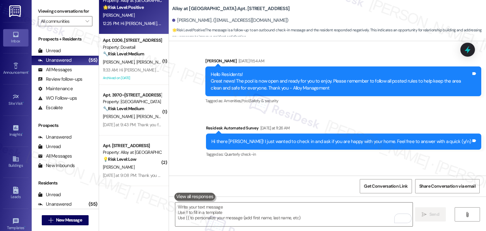
scroll to position [4525, 0]
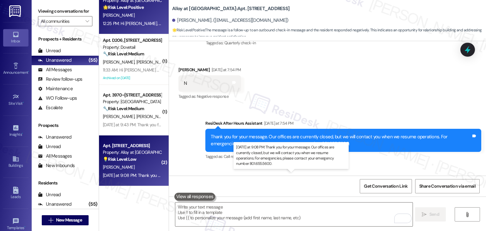
click at [137, 177] on div "[DATE] at 9:08 PM: Thank you for your message. Our offices are currently closed…" at bounding box center [293, 175] width 381 height 6
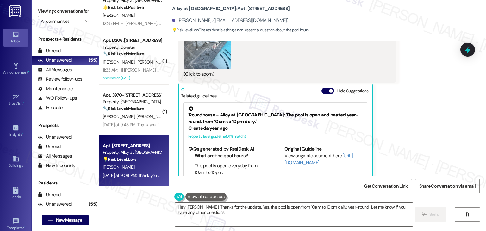
scroll to position [1712, 0]
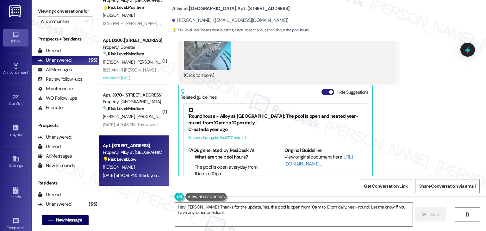
click at [321, 89] on button "Hide Suggestions" at bounding box center [327, 92] width 13 height 6
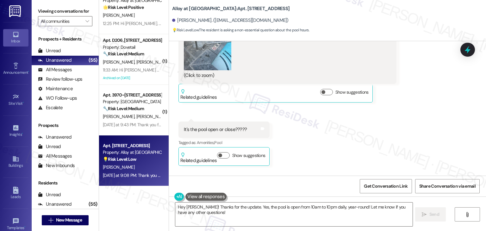
scroll to position [1617, 0]
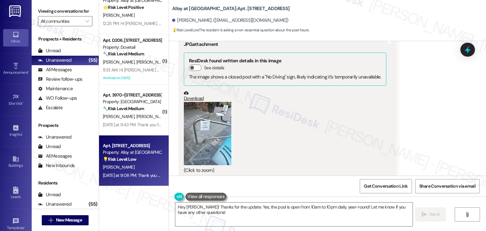
click at [205, 131] on button "Zoom image" at bounding box center [207, 133] width 47 height 63
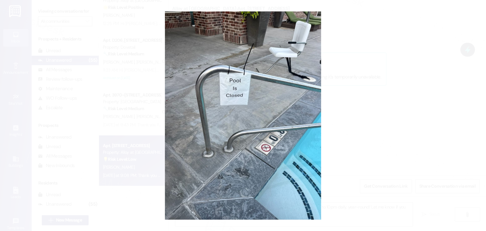
click at [268, 153] on button "Unzoom image" at bounding box center [243, 115] width 486 height 231
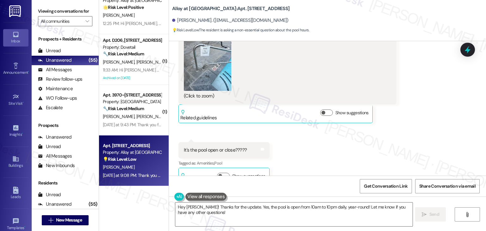
scroll to position [1680, 0]
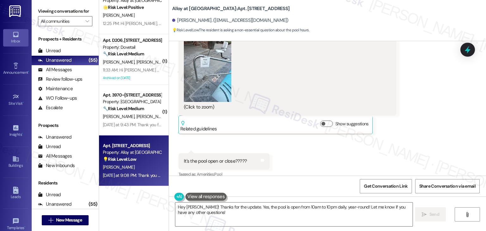
click at [201, 124] on div "Received via SMS [PERSON_NAME] [DATE] at 9:08 PM JPG attachment ResiDesk found …" at bounding box center [327, 75] width 317 height 254
copy div "It's the pool open or close????? Tags and notes"
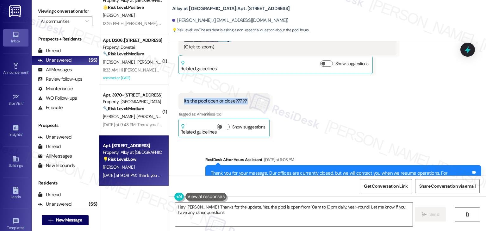
scroll to position [1746, 0]
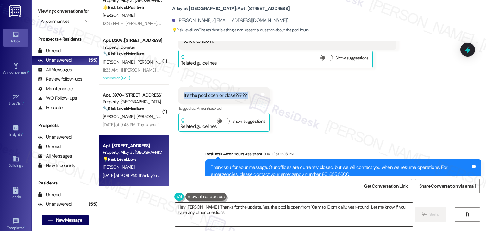
click at [252, 211] on textarea "Hey [PERSON_NAME]! Thanks for the update. Yes, the pool is open from 10am to 10…" at bounding box center [293, 214] width 237 height 24
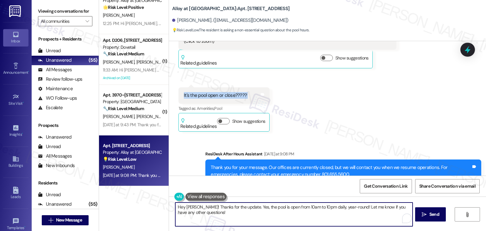
click at [252, 211] on textarea "Hey [PERSON_NAME]! Thanks for the update. Yes, the pool is open from 10am to 10…" at bounding box center [293, 214] width 237 height 24
paste textarea "i [PERSON_NAME]! I’m not sure at the moment, but I’ll check with the site team …"
type textarea "Hi [PERSON_NAME]! I’m not sure at the moment, but I’ll check with the site team…"
click at [273, 183] on div "Get Conversation Link Share Conversation via email" at bounding box center [327, 186] width 317 height 21
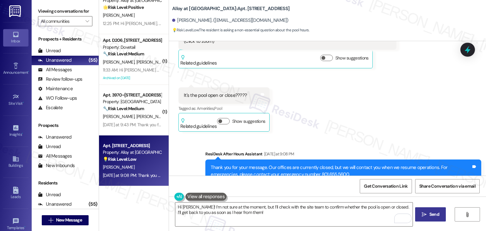
click at [432, 214] on span "Send" at bounding box center [434, 214] width 10 height 7
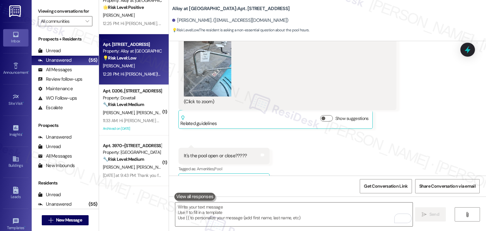
scroll to position [1797, 0]
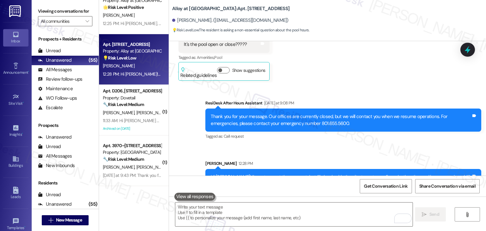
click at [472, 51] on icon at bounding box center [467, 49] width 11 height 11
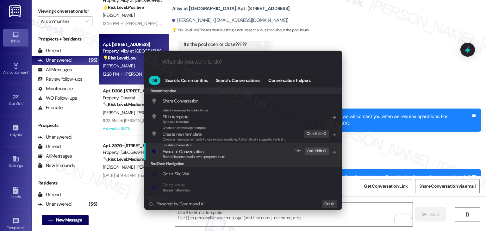
click at [194, 151] on span "Escalate Conversation" at bounding box center [183, 152] width 41 height 6
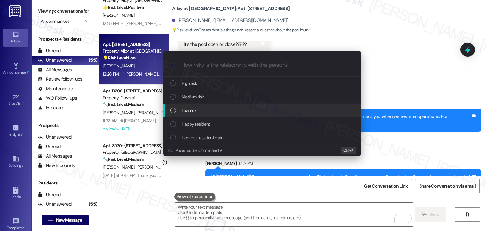
click at [173, 111] on div "List of options" at bounding box center [173, 111] width 6 height 6
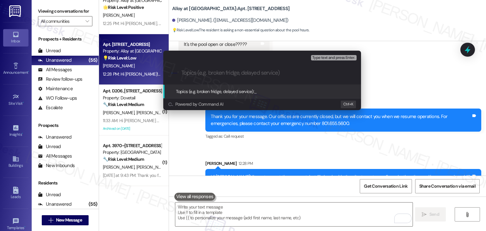
paste input "Resident Inquiry – Pool Availability Status"
type input "Resident Inquiry – Pool Availability Status"
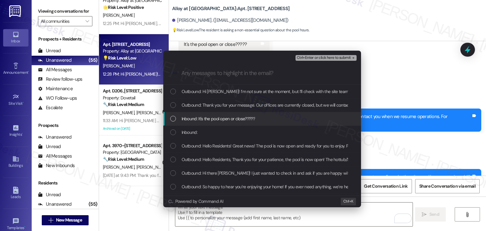
click at [172, 118] on div "List of options" at bounding box center [173, 119] width 6 height 6
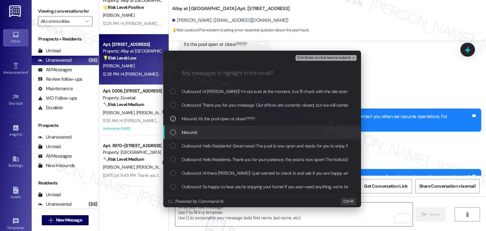
click at [172, 131] on div "List of options" at bounding box center [173, 132] width 6 height 6
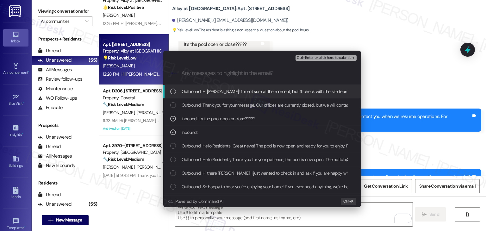
click at [312, 59] on span "Ctrl+Enter or click here to submit" at bounding box center [324, 58] width 54 height 4
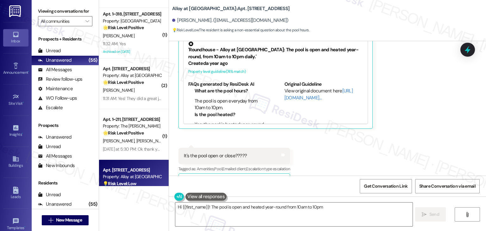
scroll to position [2218, 0]
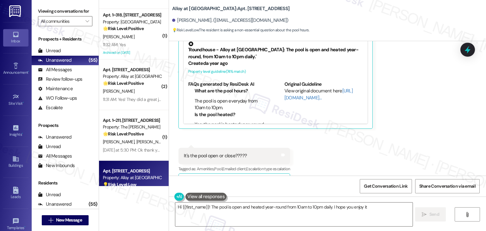
type textarea "Hi {{first_name}}! The pool is open and heated year-round from 10am to 10pm dai…"
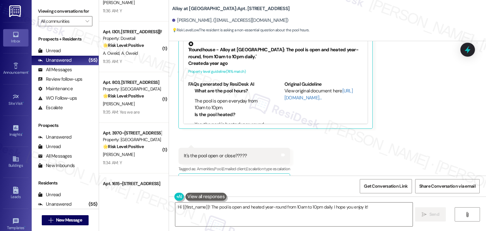
scroll to position [1522, 0]
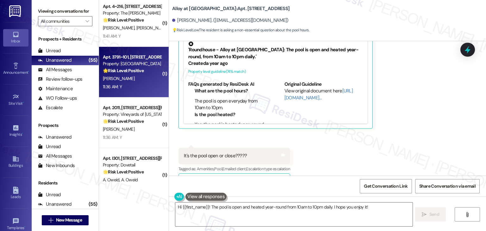
click at [140, 90] on div "11:36 AM: Y 11:36 AM: Y" at bounding box center [132, 87] width 60 height 8
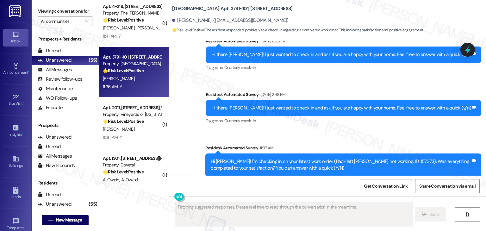
scroll to position [898, 0]
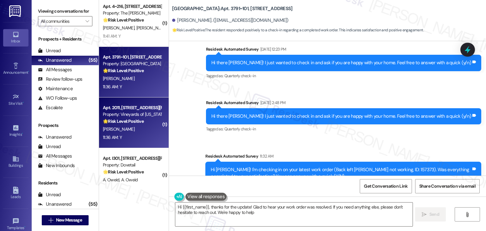
type textarea "Hi {{first_name}}, thanks for the update! Glad to hear your work order was reso…"
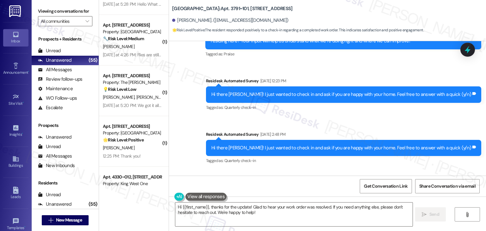
scroll to position [1047, 0]
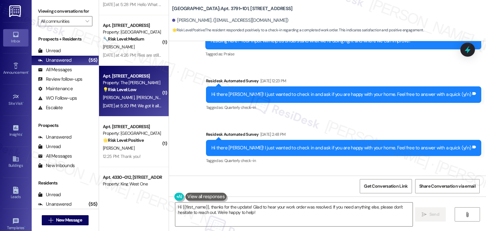
click at [133, 112] on div "Apt. [STREET_ADDRESS] Property: The [PERSON_NAME] 💡 Risk Level: Low The residen…" at bounding box center [134, 91] width 70 height 51
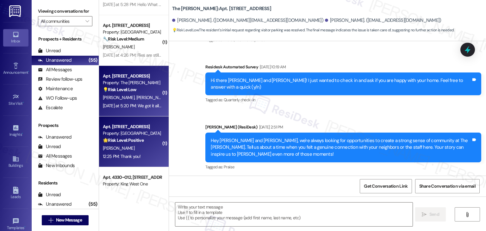
type textarea "Fetching suggested responses. Please feel free to read through the conversation…"
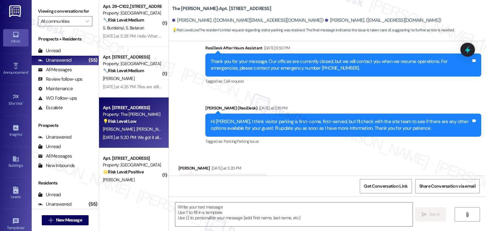
scroll to position [456, 0]
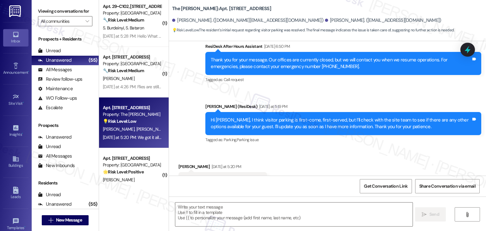
click at [281, 117] on div "Hi [PERSON_NAME], I think visitor parking is first-come, first-served, but I’ll…" at bounding box center [341, 124] width 260 height 14
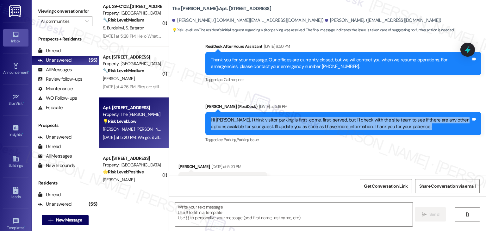
click at [281, 117] on div "Hi [PERSON_NAME], I think visitor parking is first-come, first-served, but I’ll…" at bounding box center [341, 124] width 260 height 14
copy div "Hi [PERSON_NAME], I think visitor parking is first-come, first-served, but I’ll…"
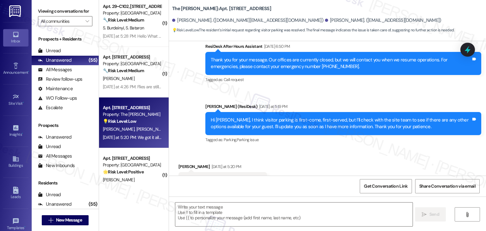
click at [215, 177] on div "We got it all taken care of. Thank you." at bounding box center [220, 180] width 73 height 7
copy div "We got it all taken care of. Thank you. Tags and notes"
click at [238, 214] on textarea at bounding box center [293, 214] width 237 height 24
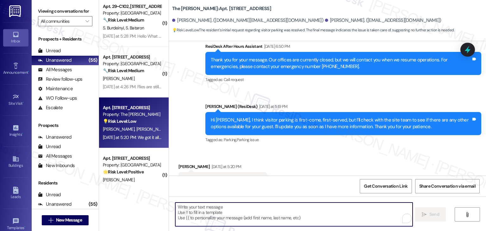
paste textarea "Great to hear, [PERSON_NAME]! Thanks for the update—glad it all worked out. Let…"
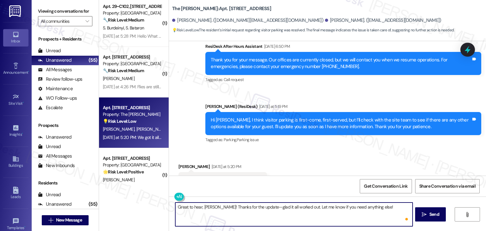
scroll to position [12, 0]
type textarea "Great to hear, [PERSON_NAME]! Thanks for the update—glad it all worked out. Let…"
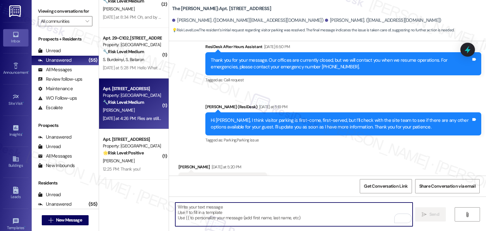
click at [137, 115] on div "[DATE] at 4:26 PM: Flies are still an issue the flies inside are bigger than th…" at bounding box center [132, 118] width 60 height 8
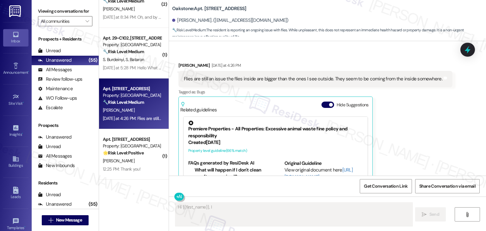
click at [321, 102] on button "Hide Suggestions" at bounding box center [327, 105] width 13 height 6
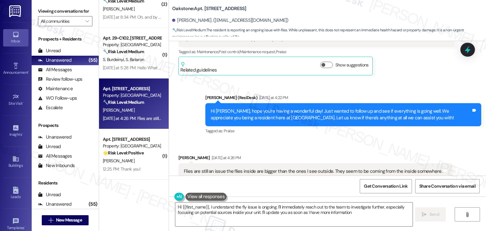
type textarea "Hi {{first_name}}, I understand the fly issue is ongoing. I'll immediately reac…"
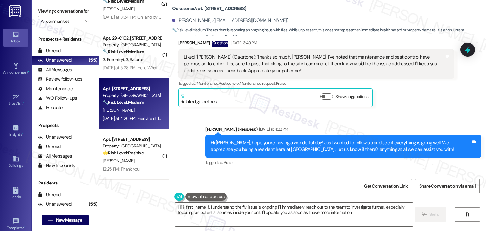
click at [249, 200] on div "Flies are still an issue the flies inside are bigger than the ones I see outsid…" at bounding box center [313, 203] width 258 height 7
copy div "Flies are still an issue the flies inside are bigger than the ones I see outsid…"
click at [183, 186] on div "[PERSON_NAME] [DATE] at 4:26 PM" at bounding box center [315, 190] width 274 height 9
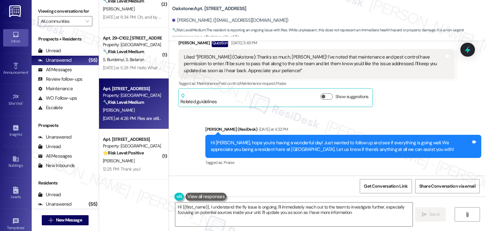
click at [183, 186] on div "[PERSON_NAME] [DATE] at 4:26 PM" at bounding box center [315, 190] width 274 height 9
copy div "[PERSON_NAME]"
click at [359, 186] on div "[PERSON_NAME] [DATE] at 4:26 PM" at bounding box center [315, 190] width 274 height 9
click at [344, 186] on div "[PERSON_NAME] [DATE] at 4:26 PM" at bounding box center [315, 190] width 274 height 9
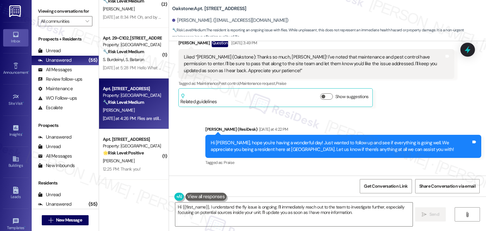
click at [344, 186] on div "[PERSON_NAME] [DATE] at 4:26 PM" at bounding box center [315, 190] width 274 height 9
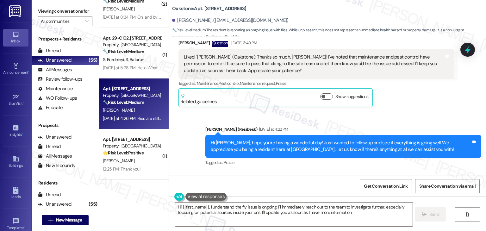
click at [344, 186] on div "[PERSON_NAME] [DATE] at 4:26 PM" at bounding box center [315, 190] width 274 height 9
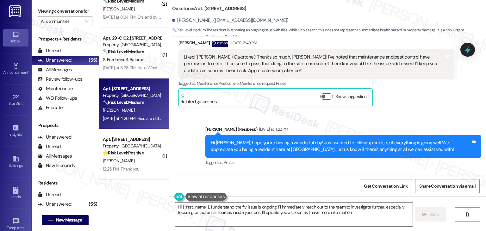
click at [344, 186] on div "[PERSON_NAME] [DATE] at 4:26 PM" at bounding box center [315, 190] width 274 height 9
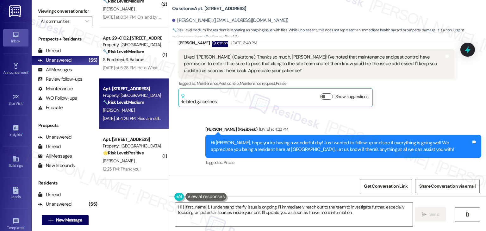
click at [344, 186] on div "[PERSON_NAME] [DATE] at 4:26 PM" at bounding box center [315, 190] width 274 height 9
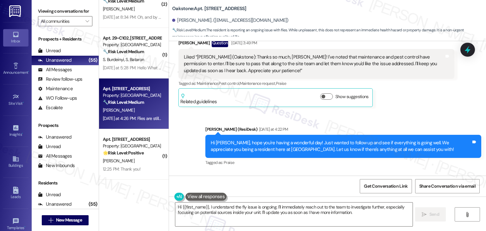
click at [344, 186] on div "[PERSON_NAME] [DATE] at 4:26 PM" at bounding box center [315, 190] width 274 height 9
click at [403, 112] on div "Sent via SMS [PERSON_NAME] (ResiDesk) [DATE] at 4:22 PM Hi [PERSON_NAME], hope …" at bounding box center [327, 142] width 317 height 60
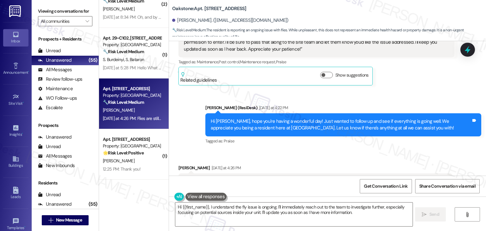
scroll to position [6220, 0]
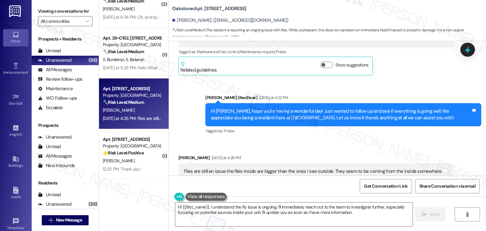
click at [411, 160] on div "[PERSON_NAME] [DATE] at 4:26 PM Flies are still an issue the flies inside are b…" at bounding box center [315, 180] width 274 height 53
click at [412, 160] on div "[PERSON_NAME] [DATE] at 4:26 PM Flies are still an issue the flies inside are b…" at bounding box center [315, 180] width 274 height 53
click at [372, 126] on div "Tagged as: Praise Click to highlight conversations about Praise" at bounding box center [343, 130] width 276 height 9
click at [404, 160] on div "[PERSON_NAME] [DATE] at 4:26 PM Flies are still an issue the flies inside are b…" at bounding box center [315, 180] width 274 height 53
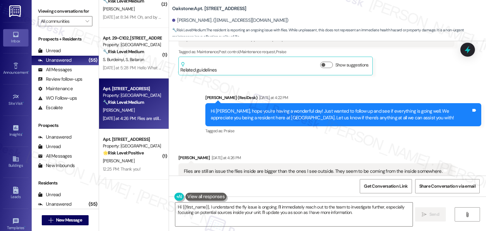
click at [402, 157] on div "[PERSON_NAME] [DATE] at 4:26 PM Flies are still an issue the flies inside are b…" at bounding box center [315, 180] width 274 height 53
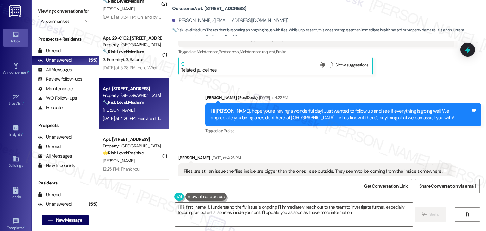
click at [402, 157] on div "[PERSON_NAME] [DATE] at 4:26 PM Flies are still an issue the flies inside are b…" at bounding box center [315, 180] width 274 height 53
click at [401, 160] on div "[PERSON_NAME] [DATE] at 4:26 PM Flies are still an issue the flies inside are b…" at bounding box center [315, 180] width 274 height 53
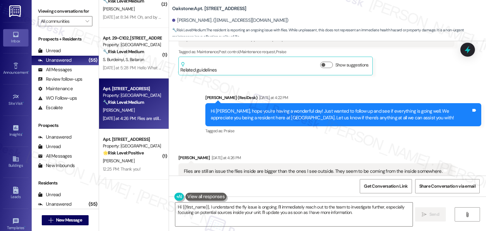
click at [401, 160] on div "[PERSON_NAME] [DATE] at 4:26 PM Flies are still an issue the flies inside are b…" at bounding box center [315, 180] width 274 height 53
click at [402, 159] on div "[PERSON_NAME] [DATE] at 4:26 PM Flies are still an issue the flies inside are b…" at bounding box center [315, 180] width 274 height 53
